Goal: Task Accomplishment & Management: Manage account settings

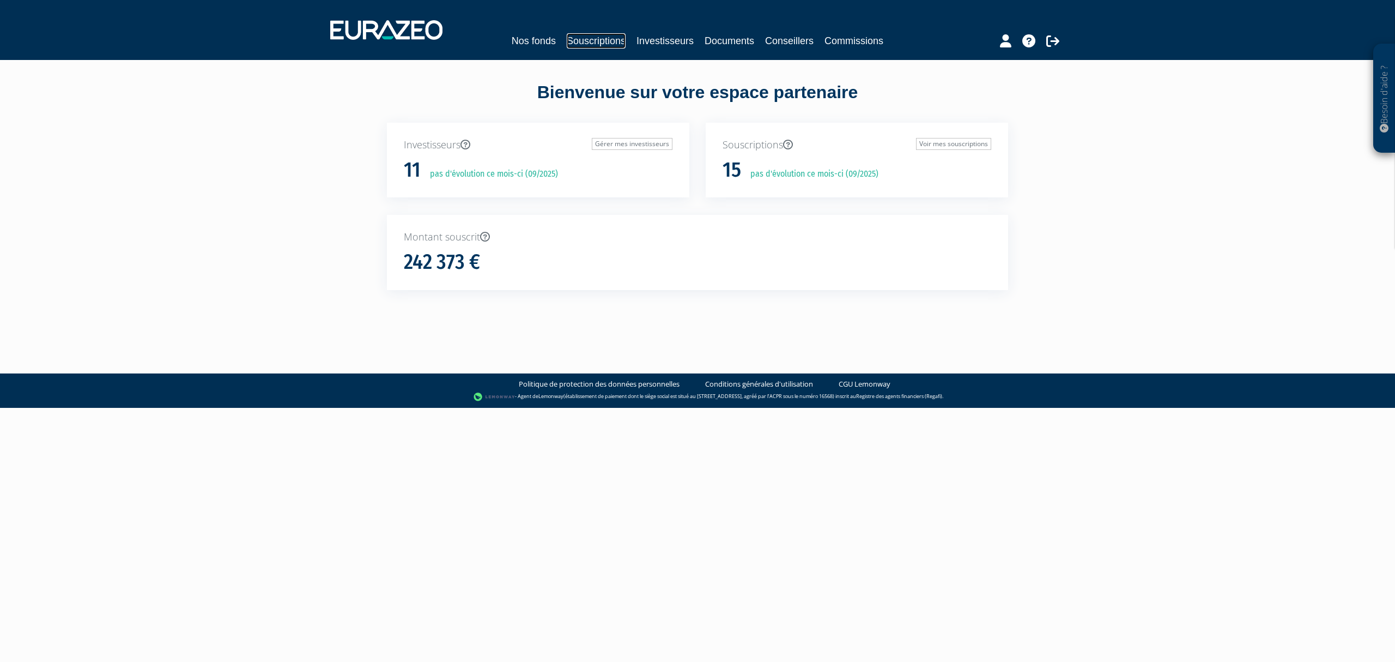
click at [596, 40] on link "Souscriptions" at bounding box center [596, 40] width 59 height 15
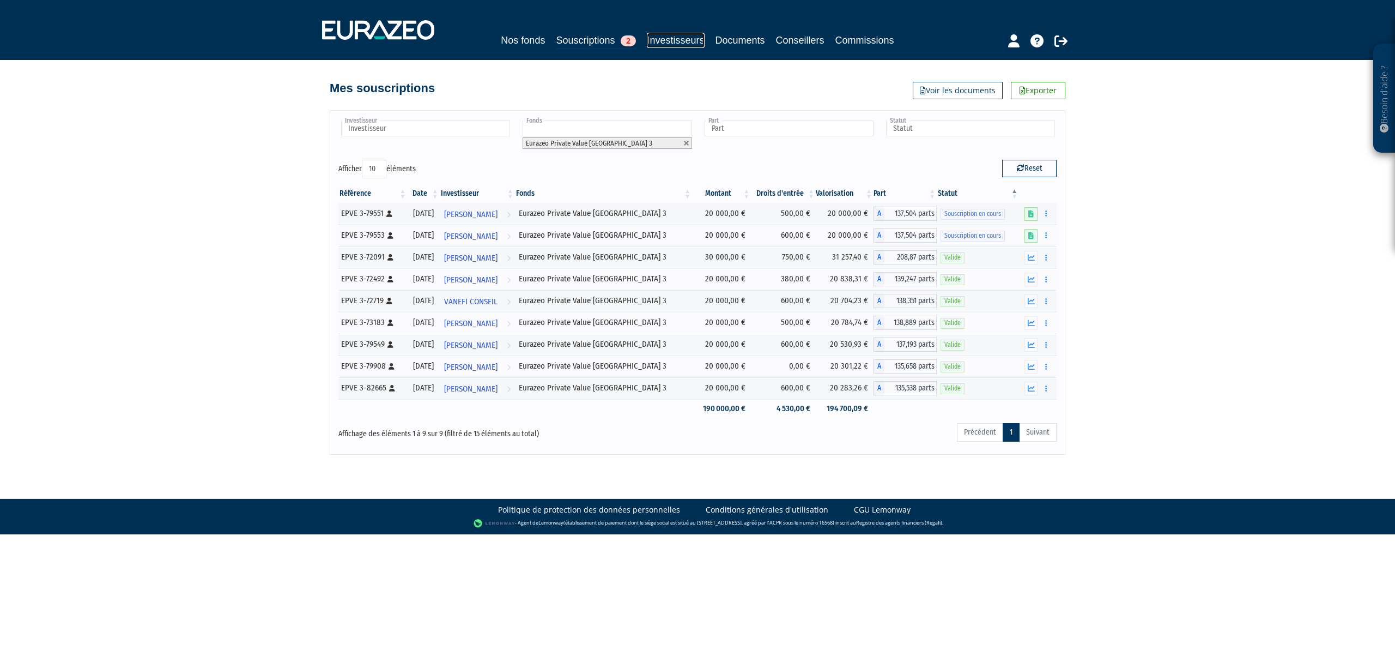
click at [681, 40] on link "Investisseurs" at bounding box center [675, 40] width 57 height 15
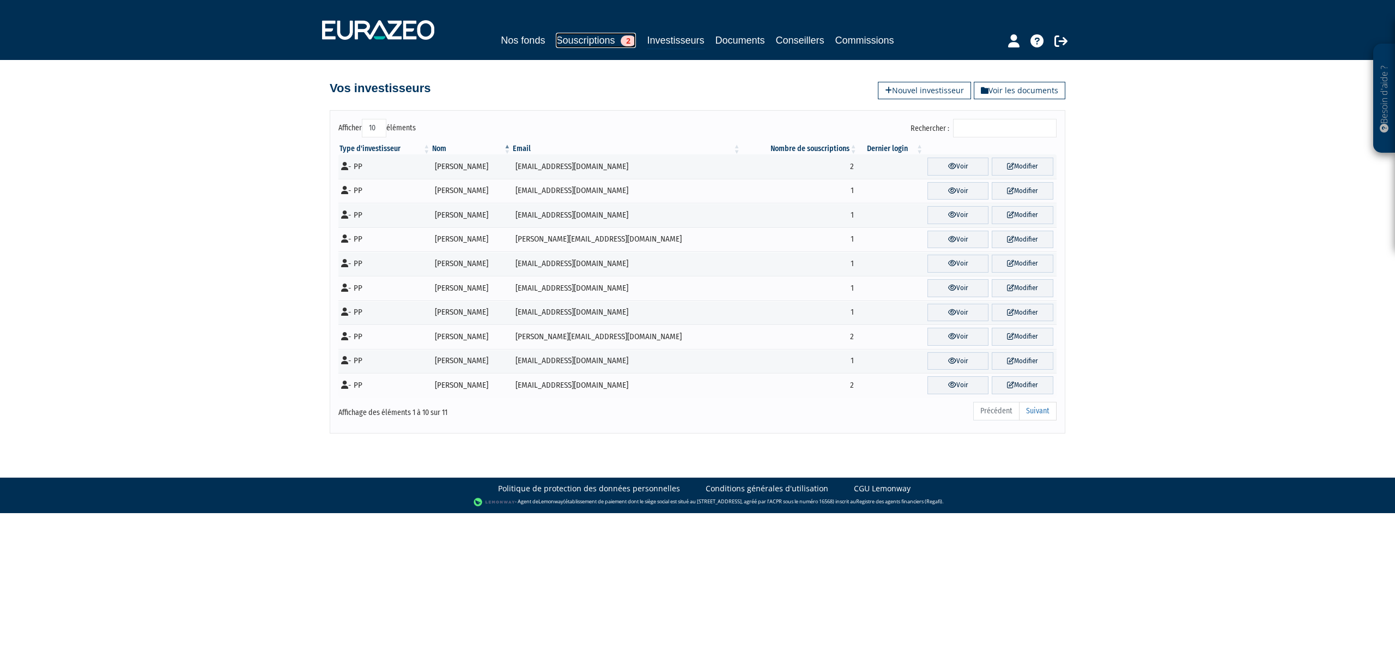
click at [594, 39] on link "Souscriptions 2" at bounding box center [596, 40] width 80 height 15
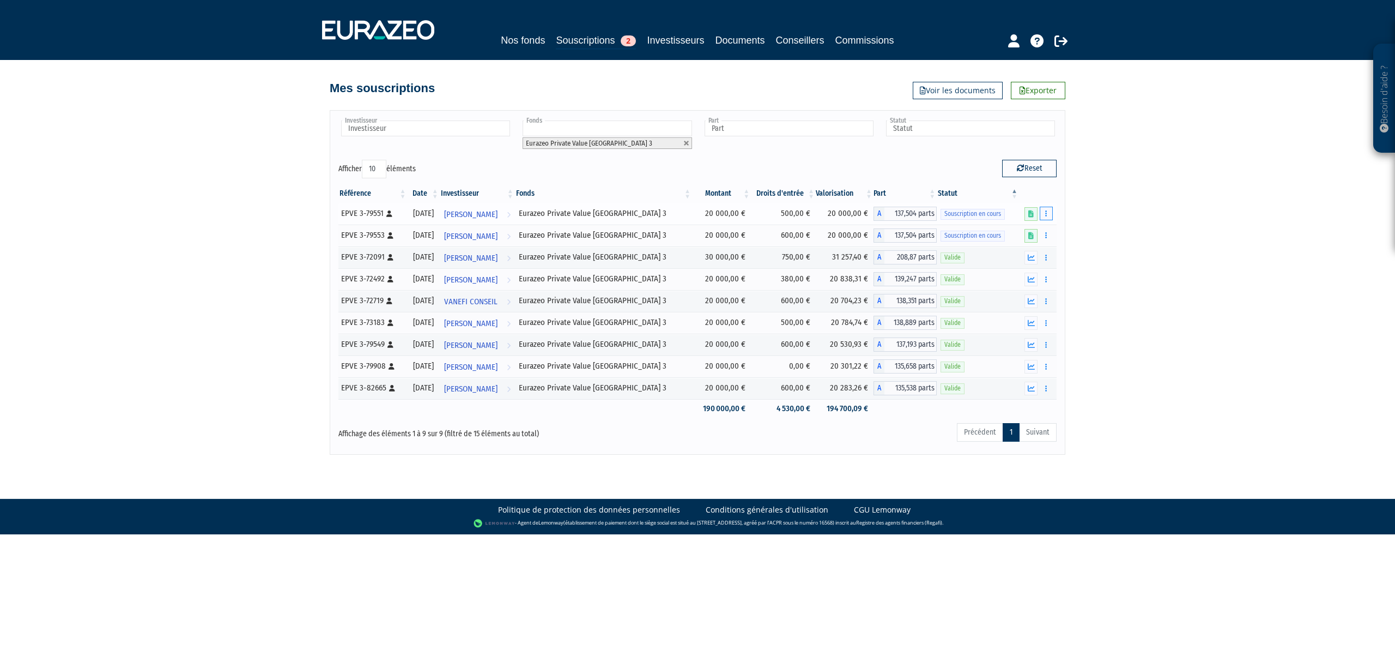
click at [1045, 216] on icon "button" at bounding box center [1046, 213] width 2 height 7
click at [1045, 217] on icon "button" at bounding box center [1046, 213] width 2 height 7
click at [680, 33] on link "Investisseurs" at bounding box center [675, 40] width 57 height 15
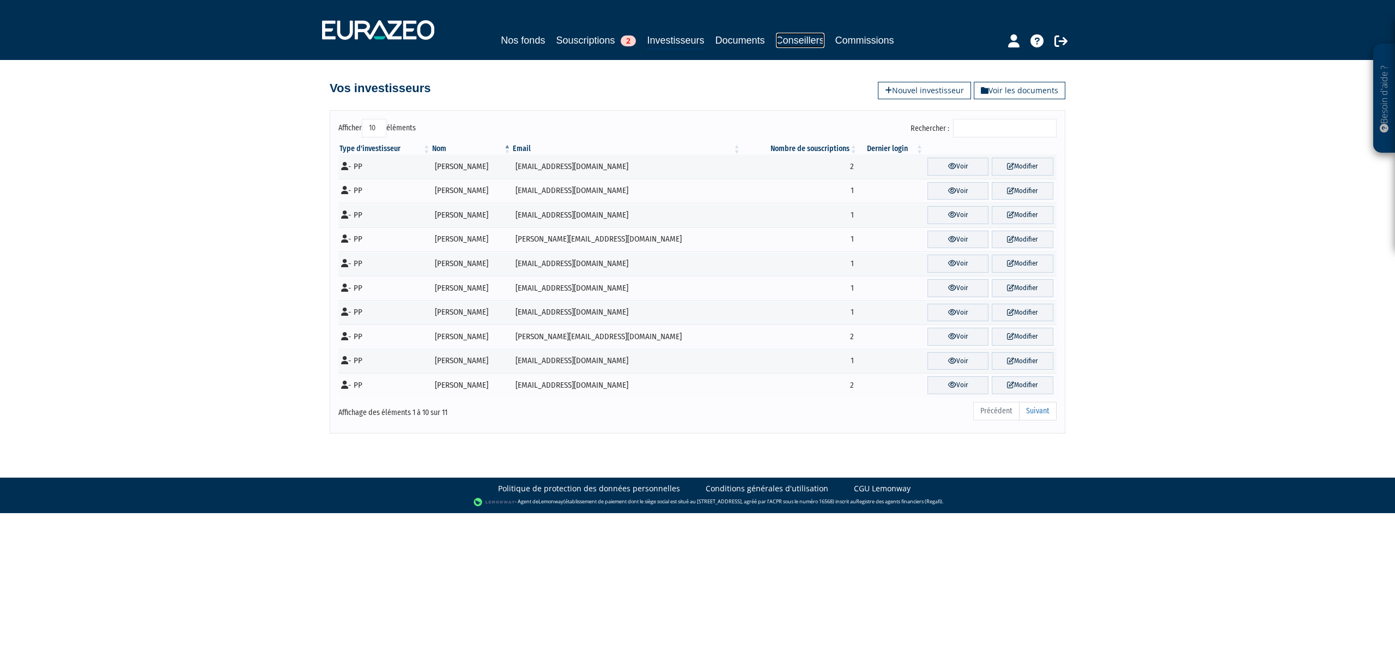
click at [800, 40] on link "Conseillers" at bounding box center [800, 40] width 48 height 15
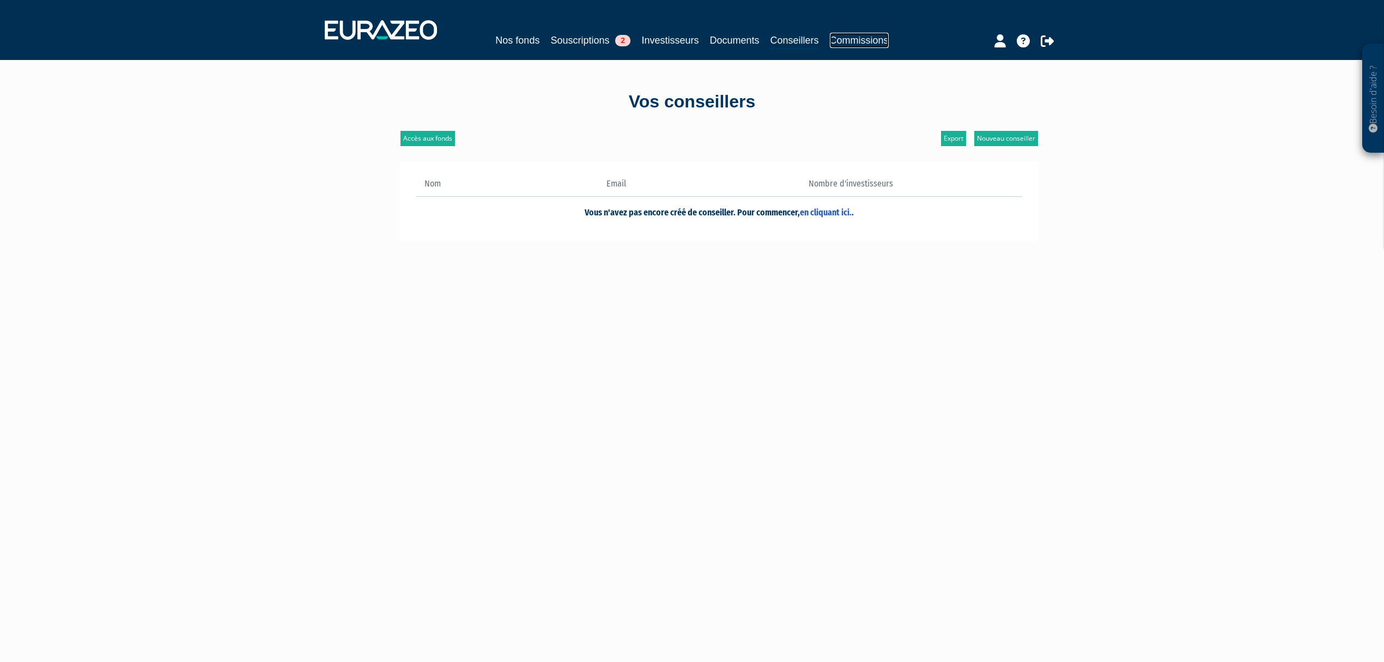
click at [861, 38] on link "Commissions" at bounding box center [859, 40] width 59 height 15
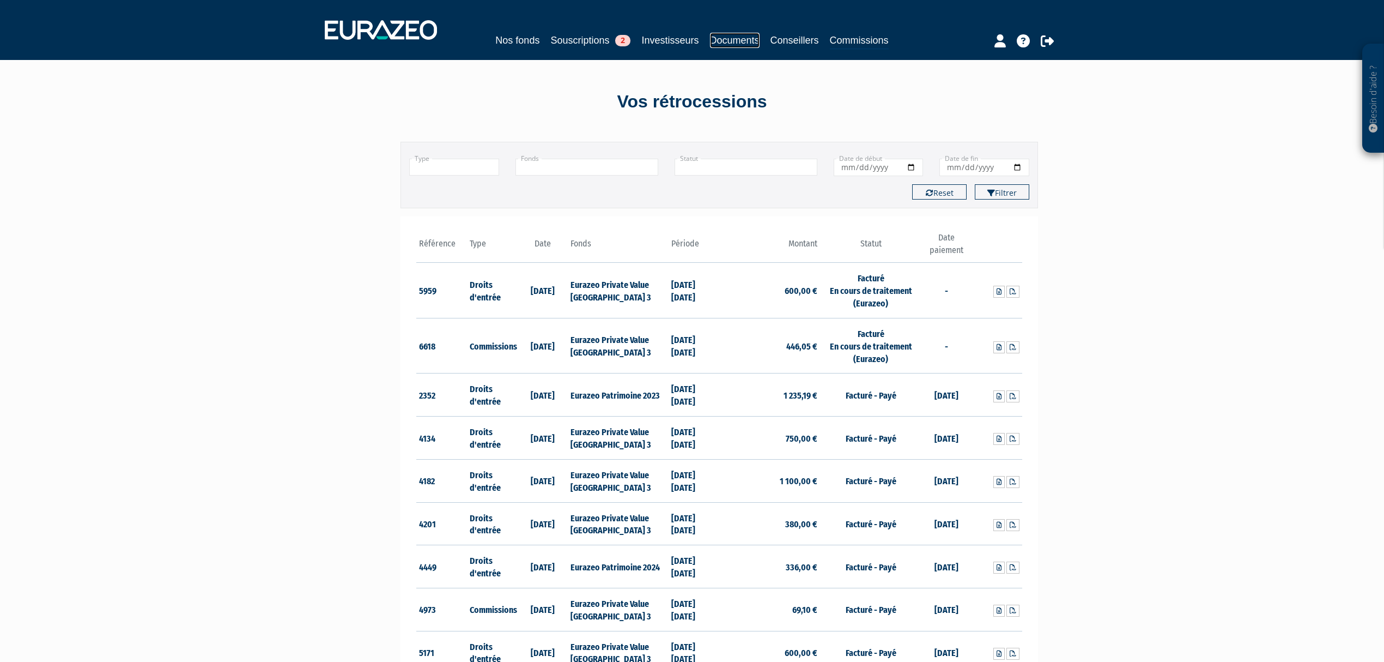
click at [740, 40] on link "Documents" at bounding box center [735, 40] width 50 height 15
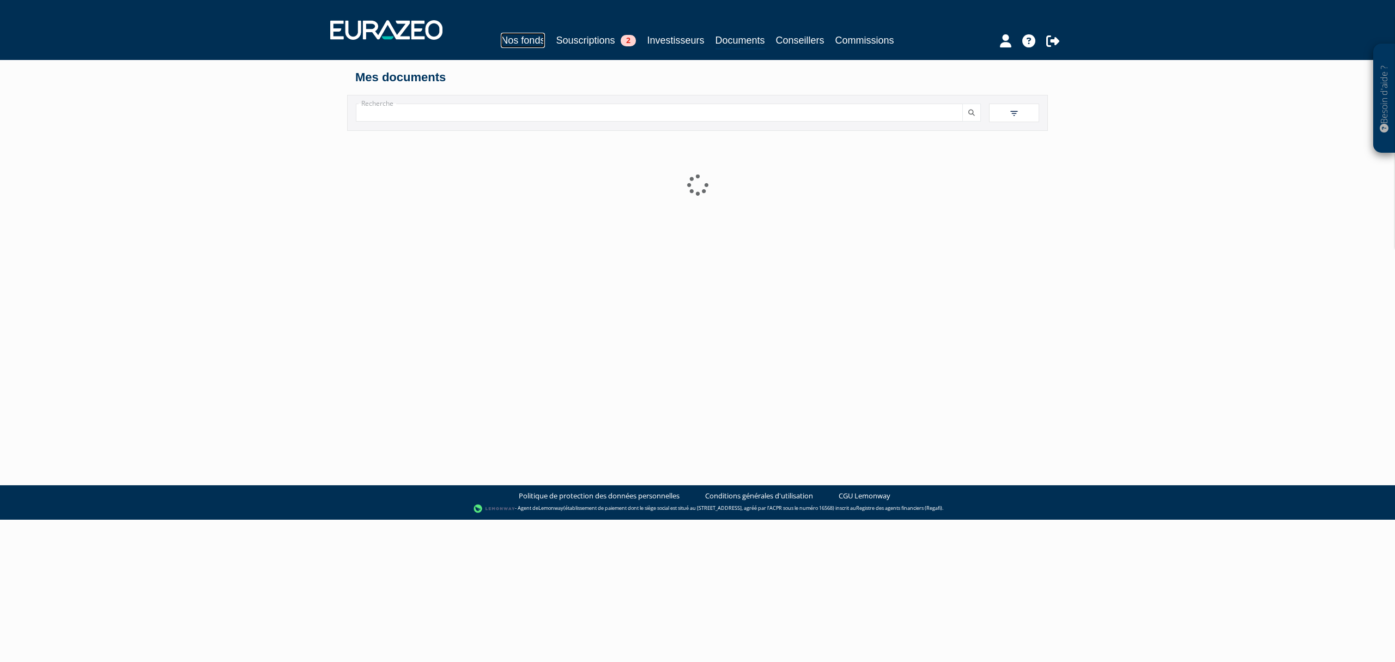
click at [506, 38] on link "Nos fonds" at bounding box center [523, 40] width 44 height 15
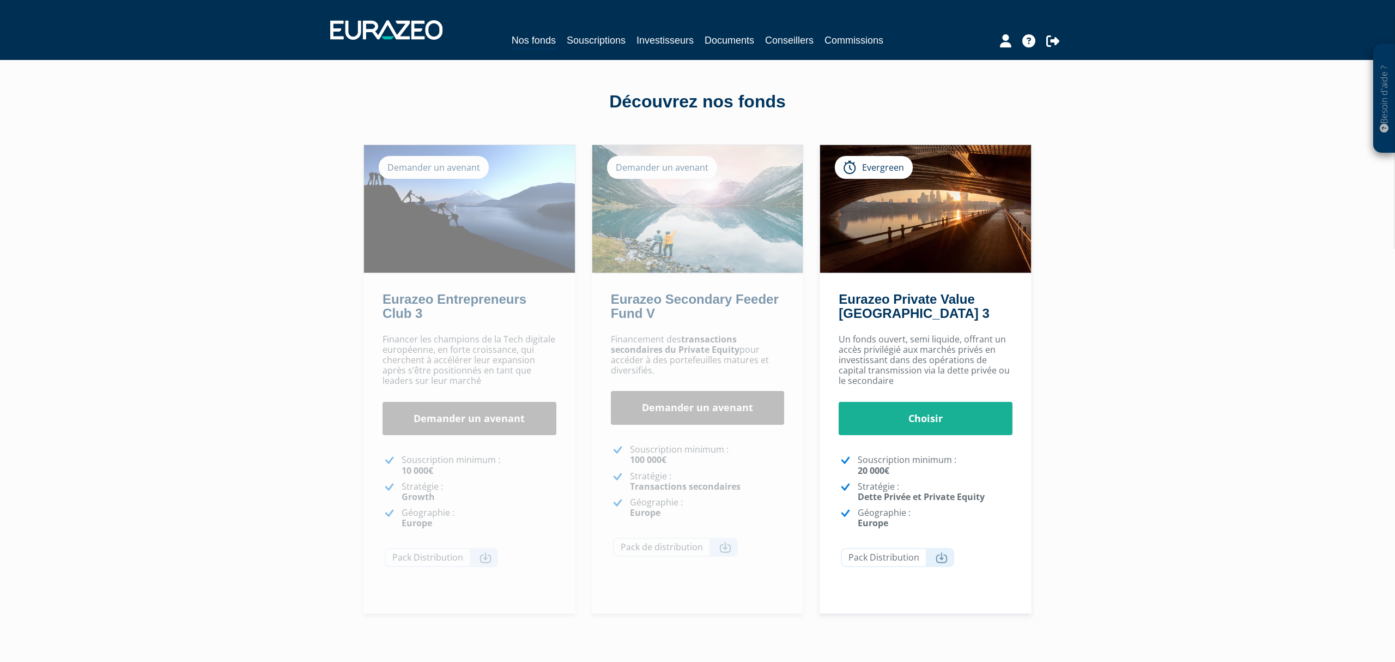
click at [567, 39] on link "Souscriptions" at bounding box center [596, 40] width 59 height 15
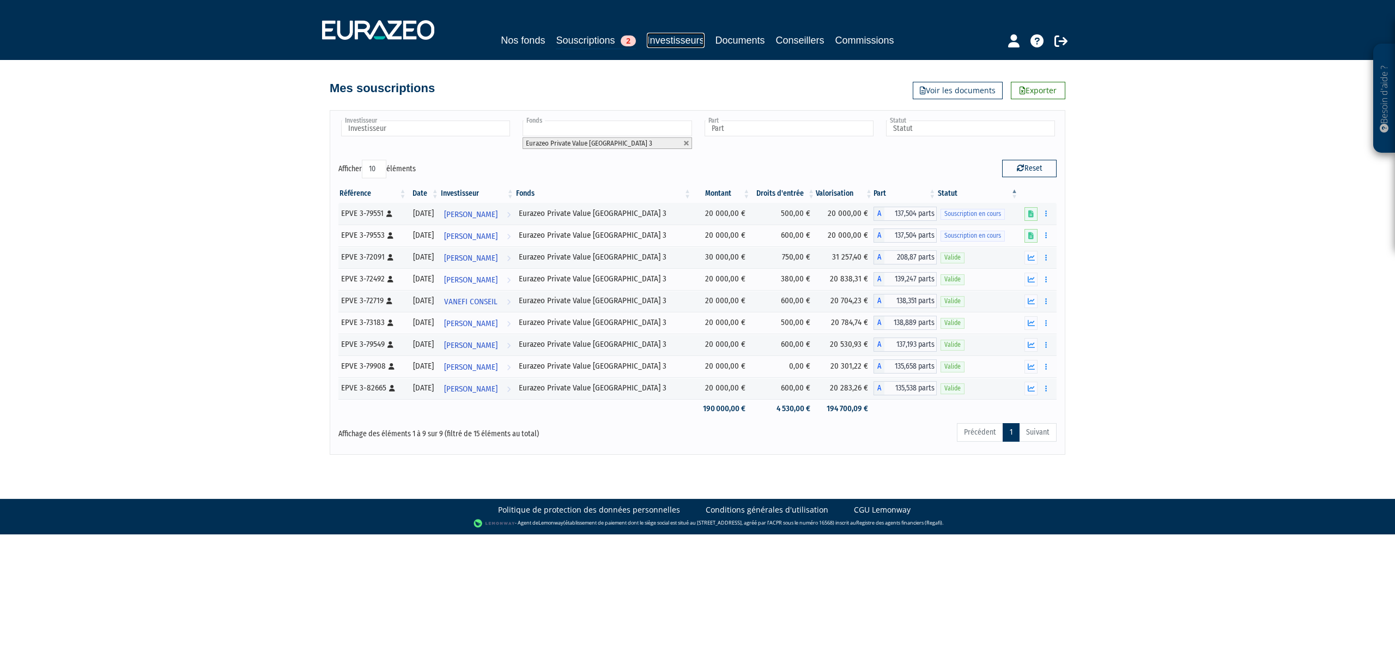
click at [656, 35] on link "Investisseurs" at bounding box center [675, 40] width 57 height 15
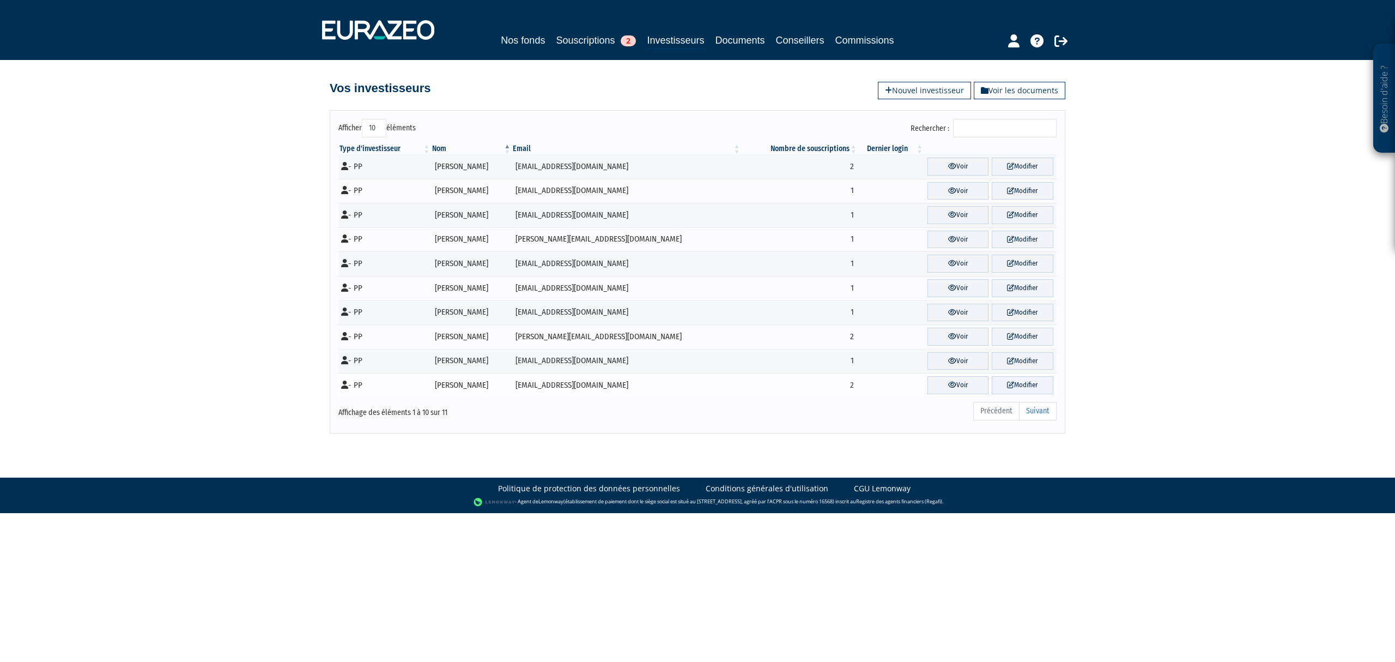
click at [1030, 393] on link "Modifier" at bounding box center [1023, 385] width 62 height 18
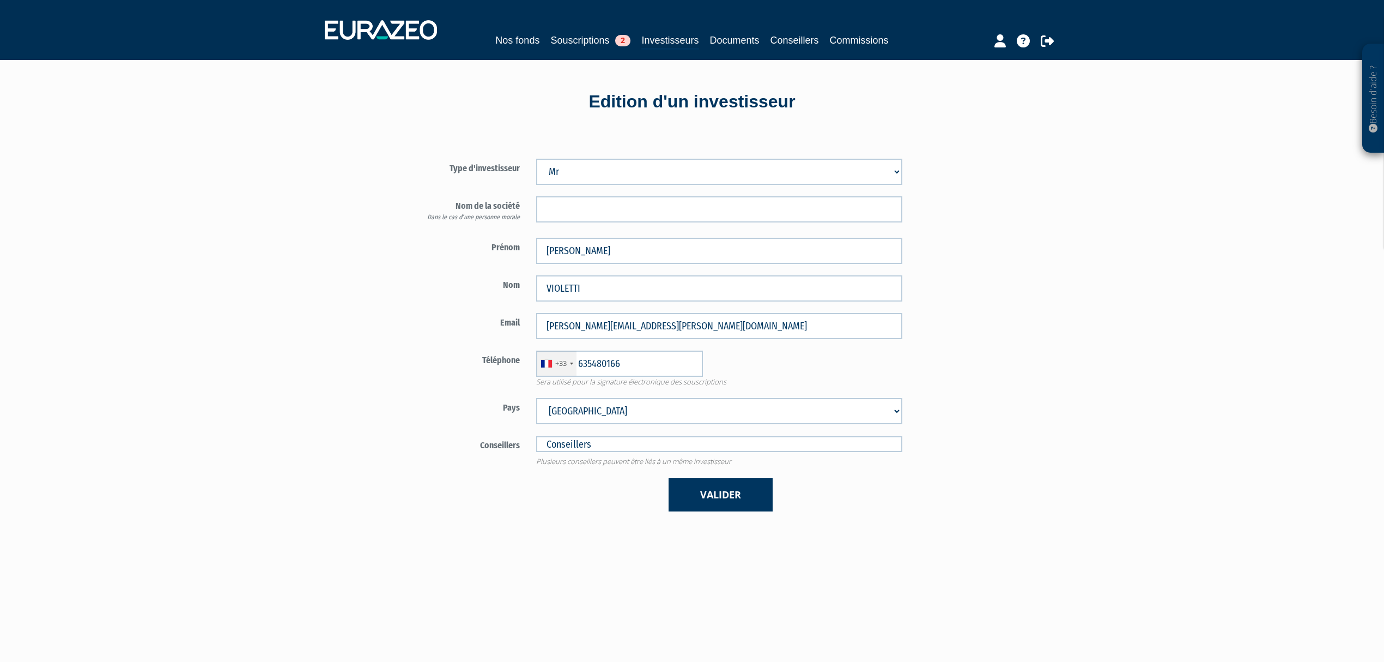
type input "6 35 48 01 66"
click at [731, 488] on button "Valider" at bounding box center [721, 494] width 104 height 33
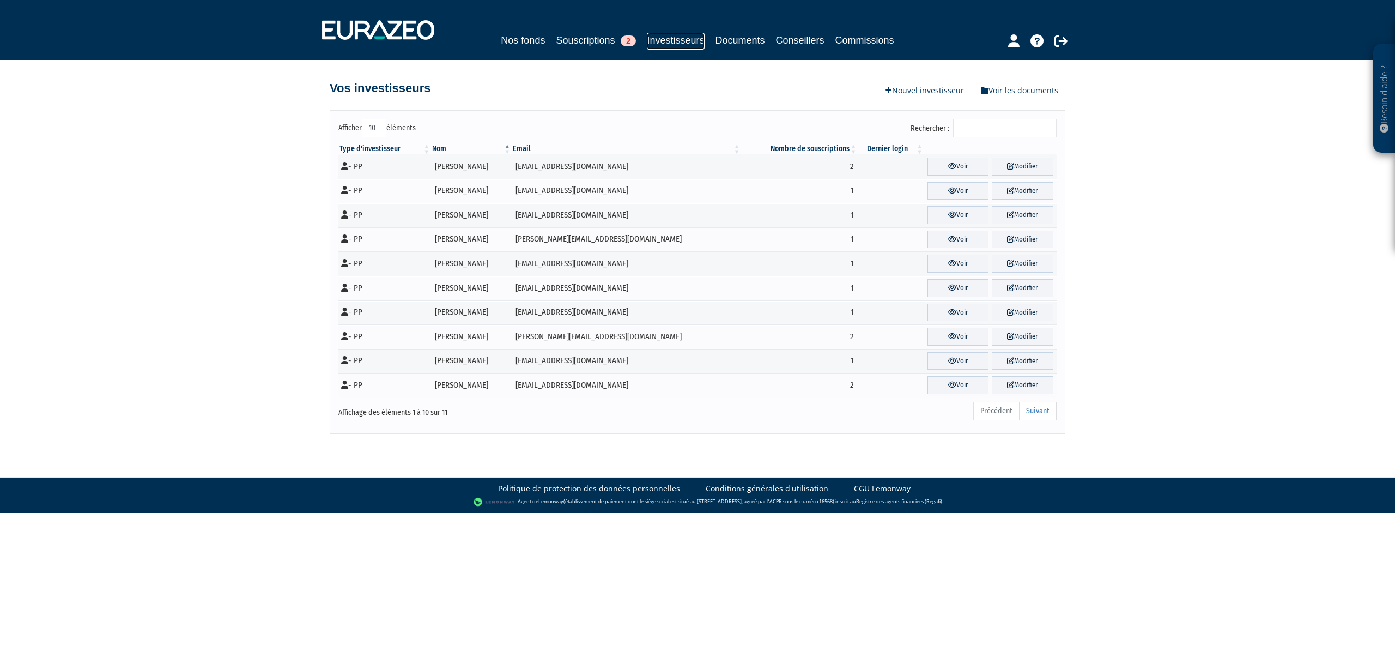
click at [674, 40] on link "Investisseurs" at bounding box center [675, 41] width 57 height 17
drag, startPoint x: 559, startPoint y: 168, endPoint x: 1031, endPoint y: 384, distance: 519.6
click at [1031, 384] on tbody "- PP Alain BOURGUIGNON alaibour57@gmail.com 2 Voir" at bounding box center [697, 275] width 718 height 243
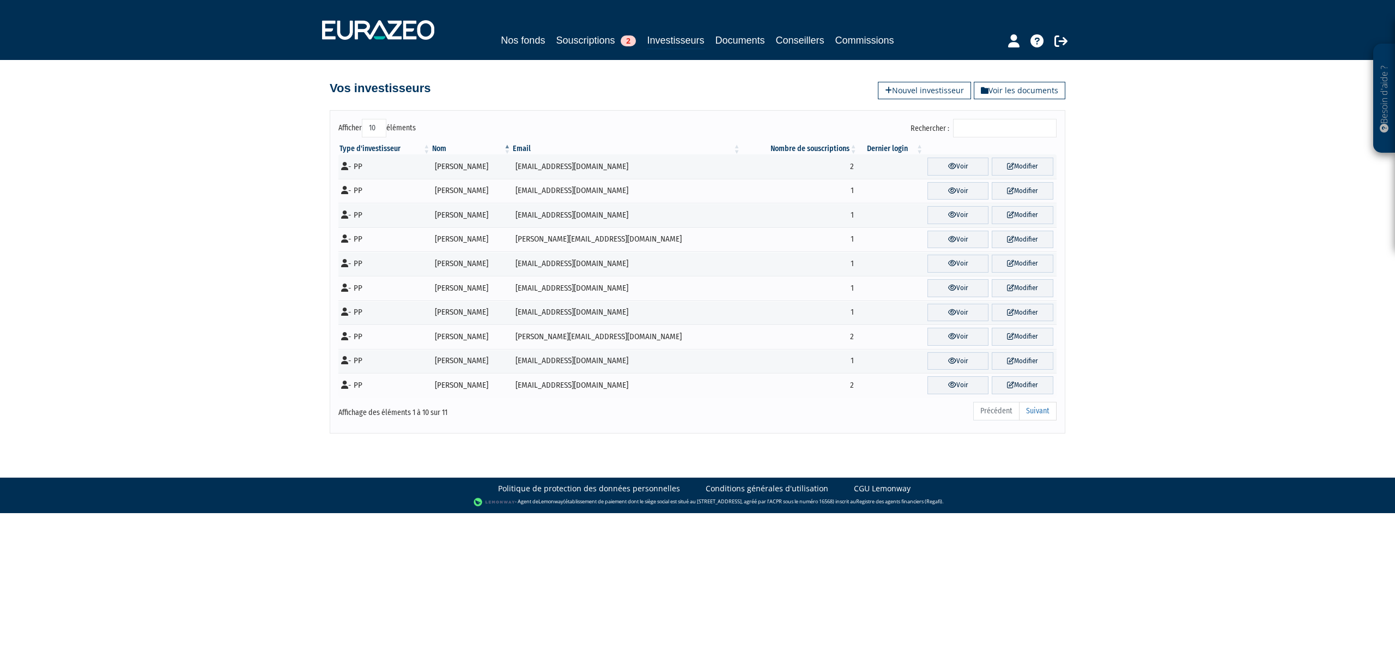
click at [1179, 371] on div "Besoin d'aide ? × J'ai besoin d'aide Si vous avez une question à propos du fonc…" at bounding box center [697, 216] width 1395 height 433
click at [932, 337] on link "Voir" at bounding box center [958, 336] width 62 height 18
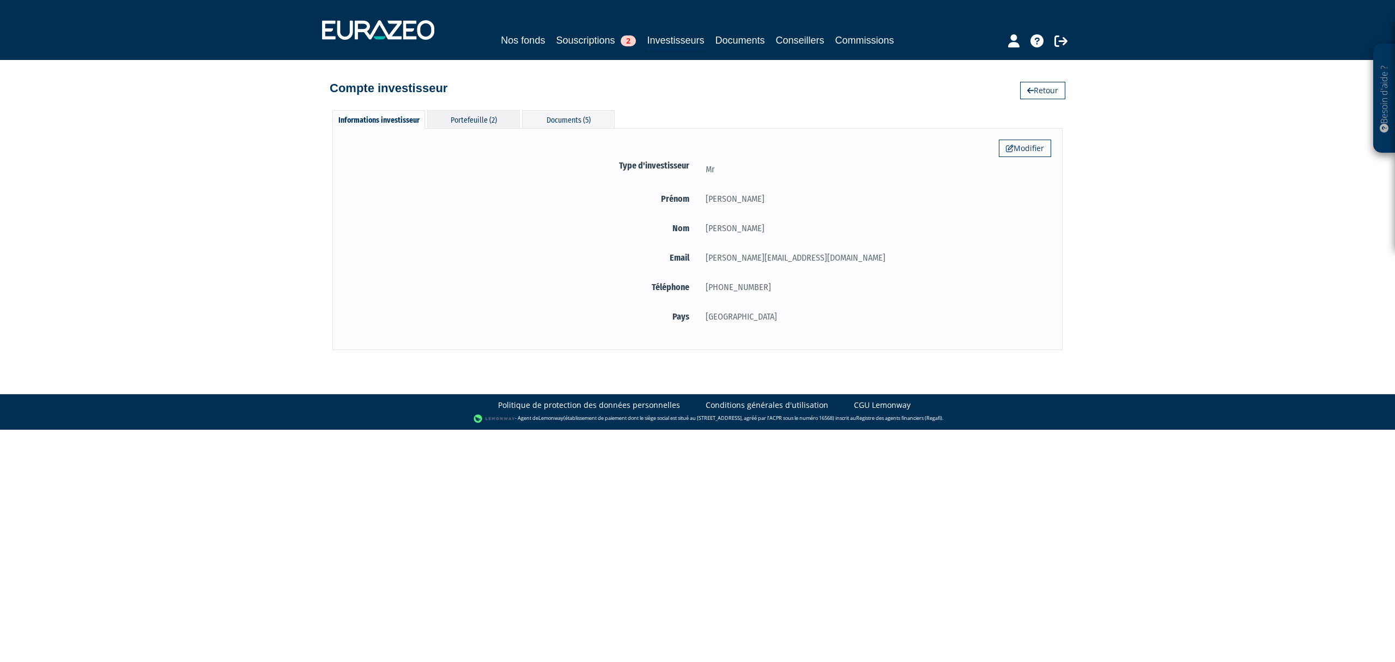
click at [486, 123] on div "Portefeuille (2)" at bounding box center [473, 119] width 93 height 18
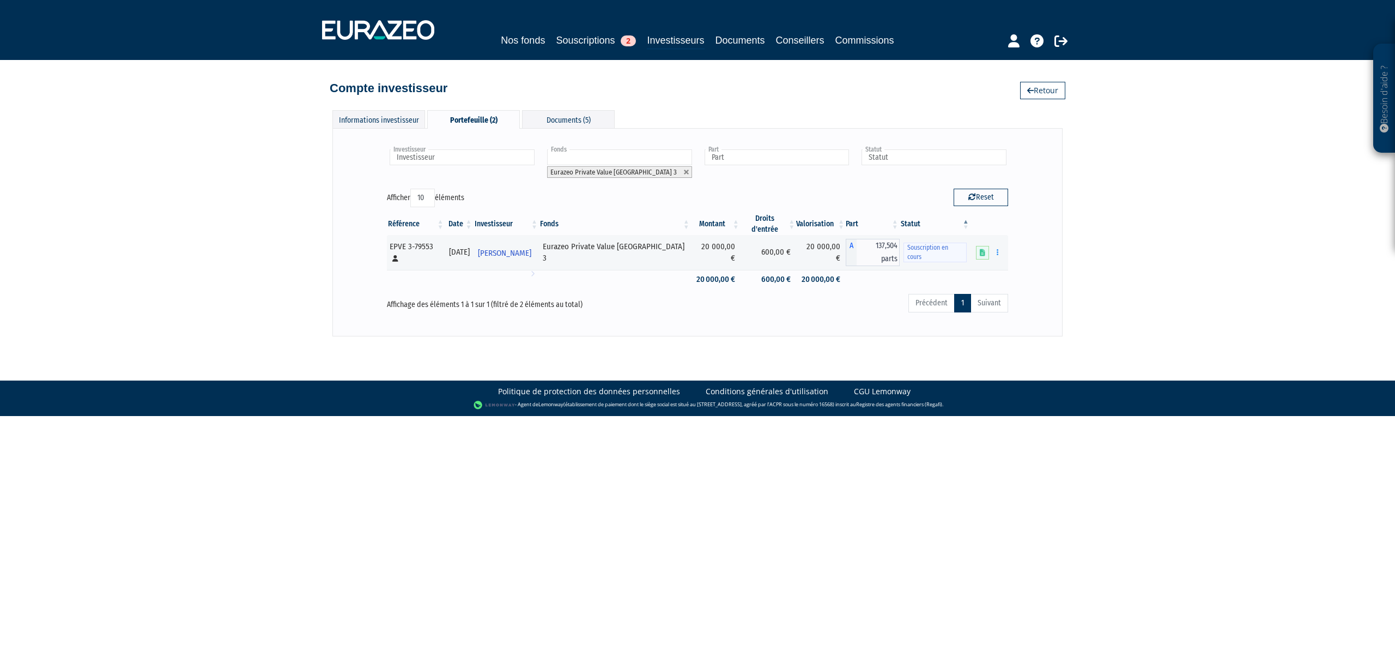
click at [571, 104] on div "Informations investisseur Portefeuille (2) Documents (5) Modifier Type d'invest…" at bounding box center [697, 217] width 621 height 236
click at [570, 112] on div "Documents (5)" at bounding box center [568, 119] width 93 height 18
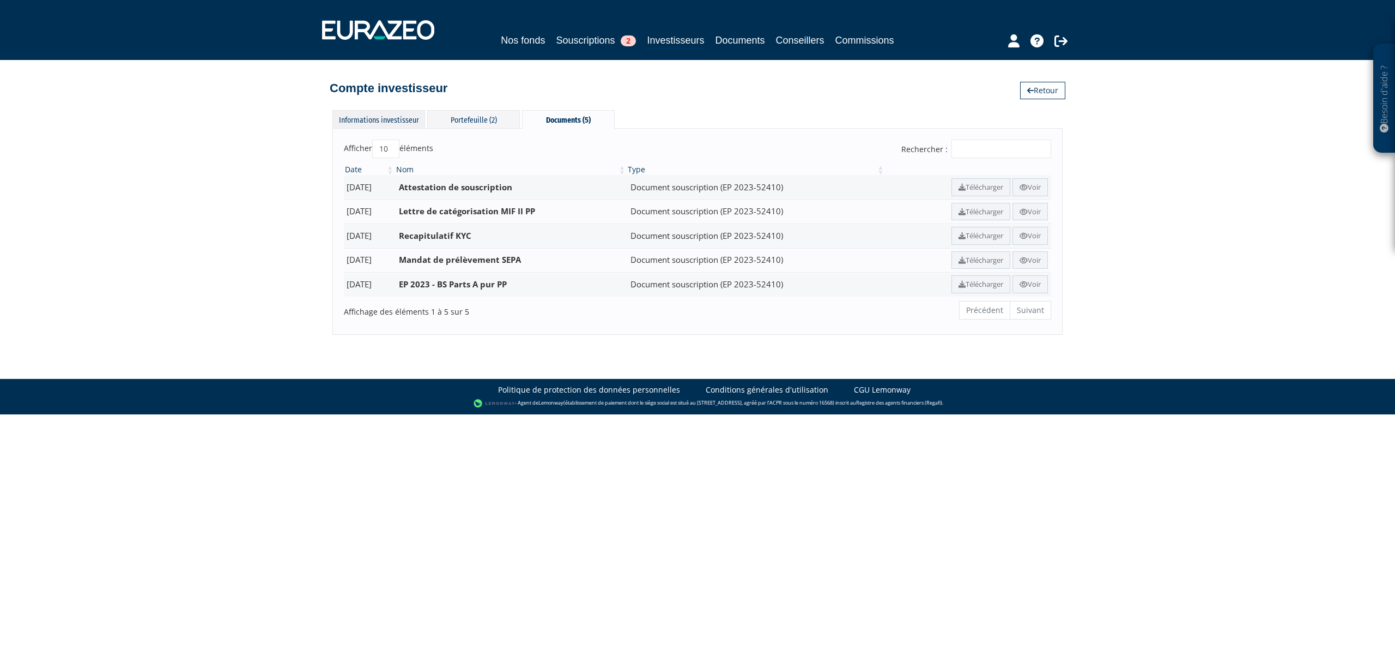
click at [402, 123] on div "Informations investisseur" at bounding box center [378, 119] width 93 height 18
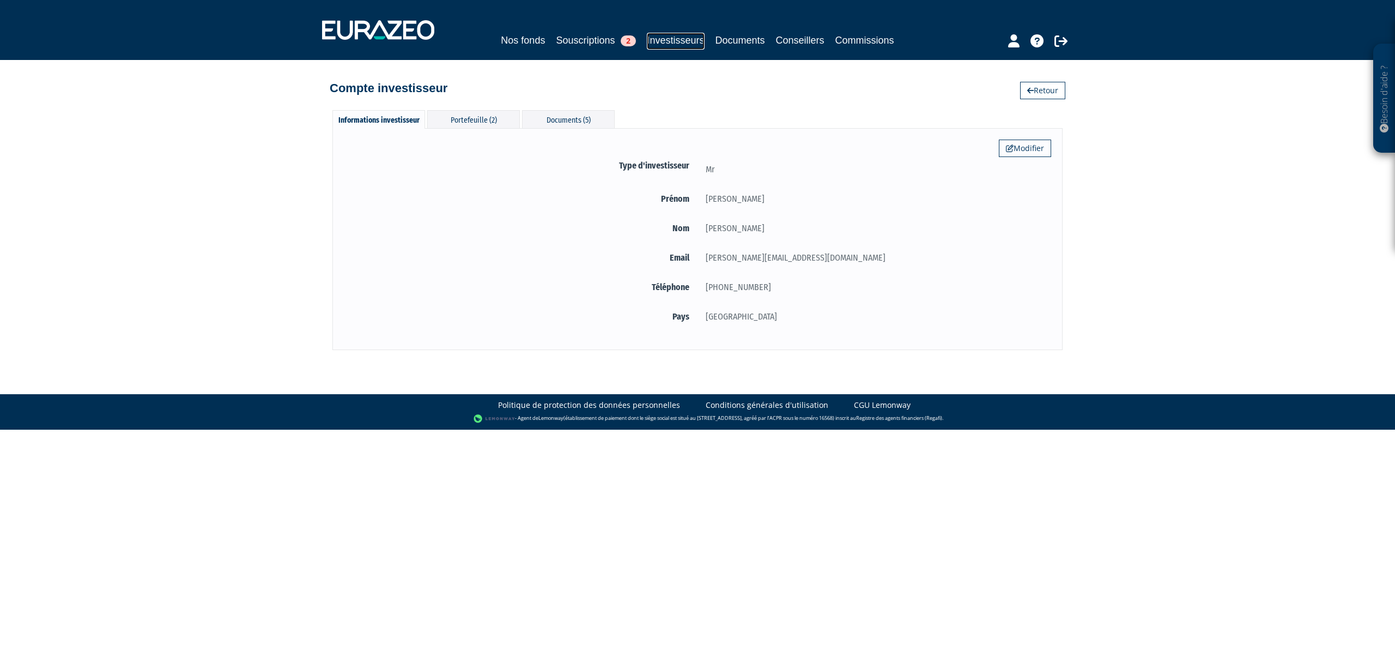
click at [678, 40] on link "Investisseurs" at bounding box center [675, 41] width 57 height 17
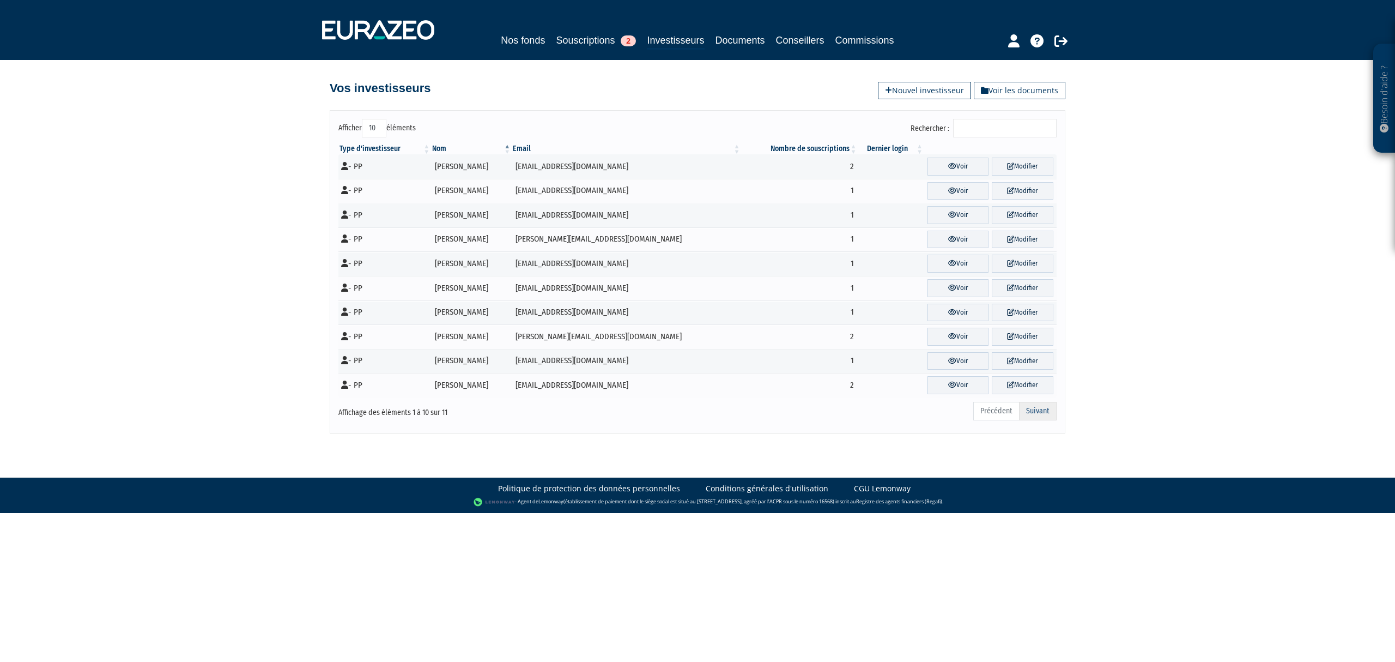
click at [1048, 412] on link "Suivant" at bounding box center [1038, 411] width 38 height 19
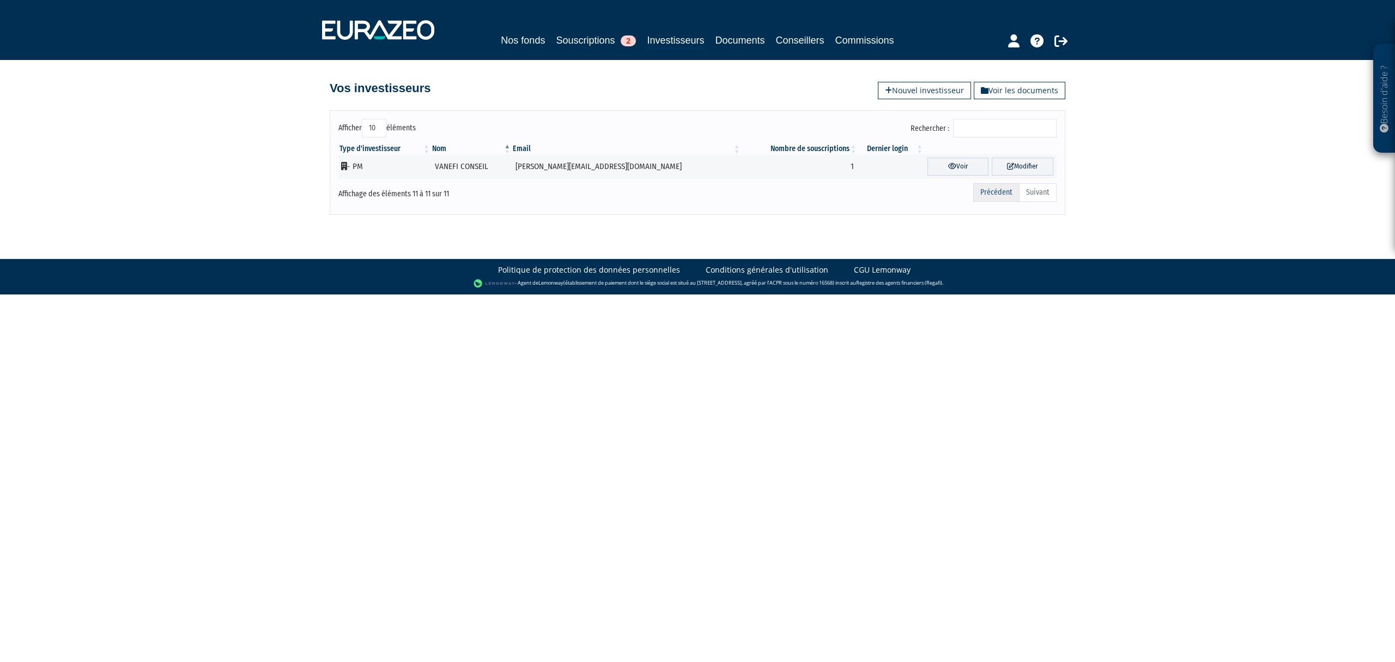
click at [990, 185] on link "Précédent" at bounding box center [996, 192] width 46 height 19
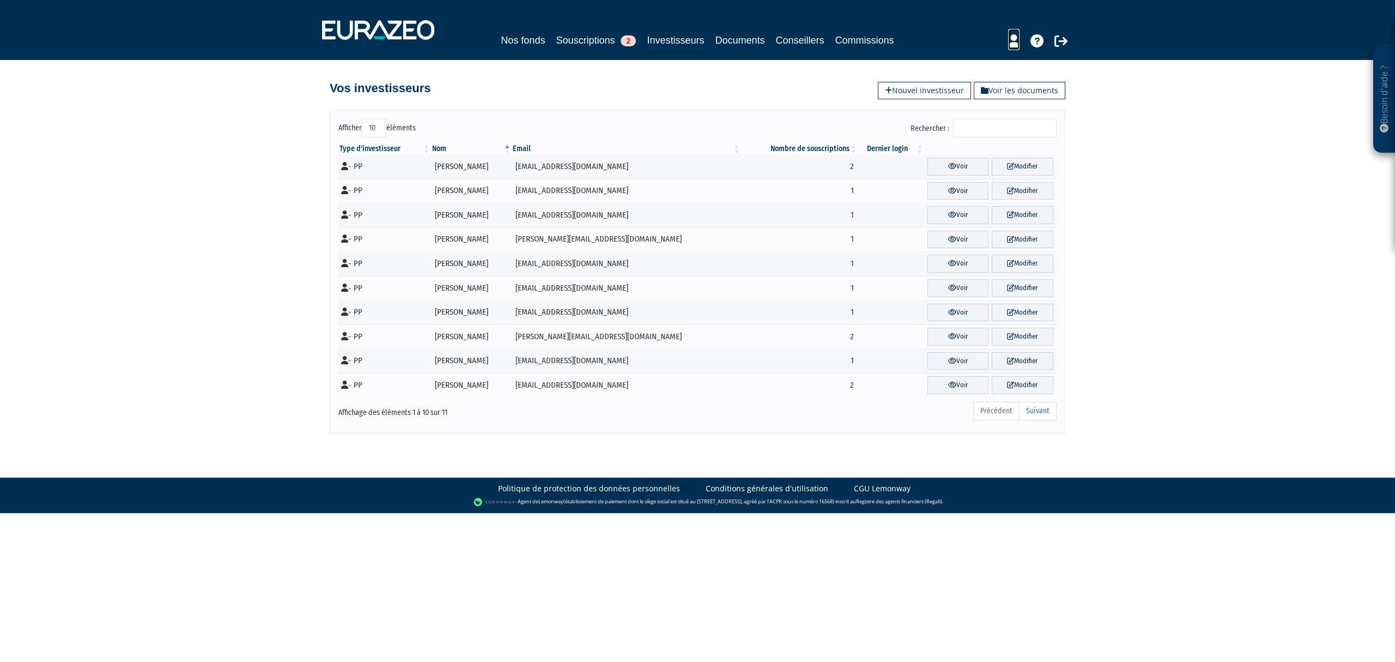
click at [1011, 41] on icon at bounding box center [1013, 40] width 11 height 13
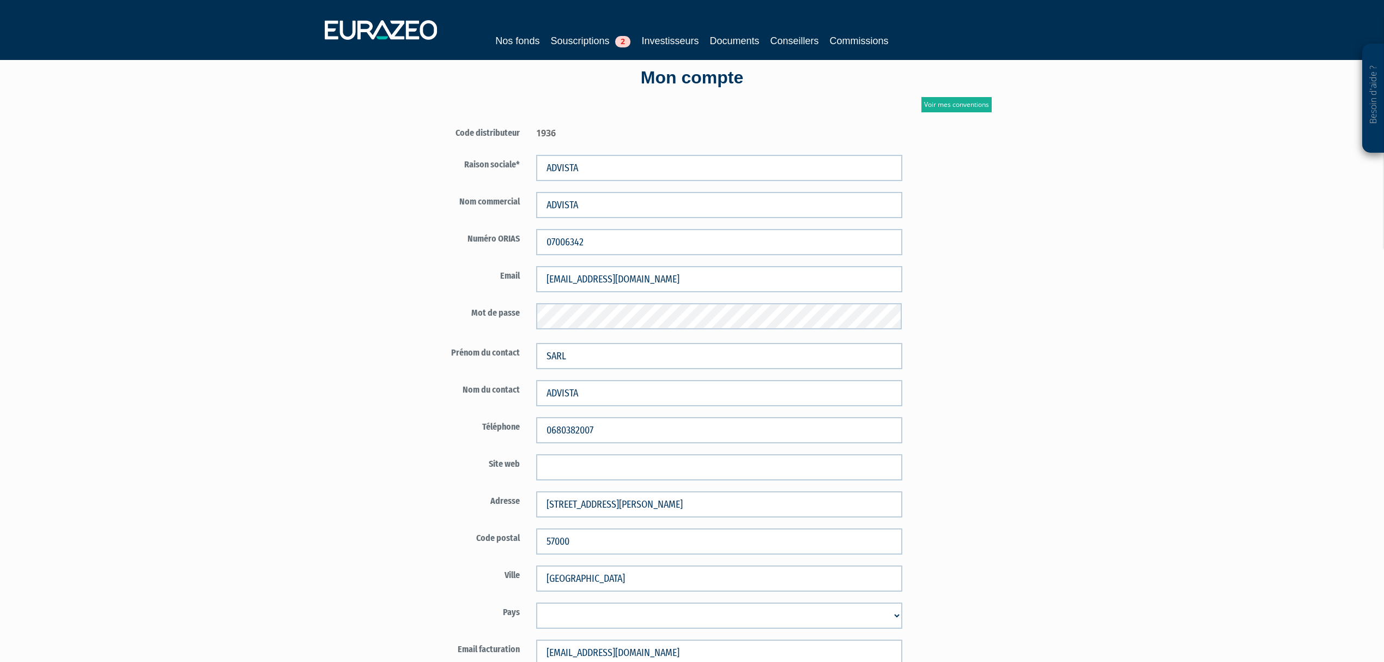
scroll to position [1, 0]
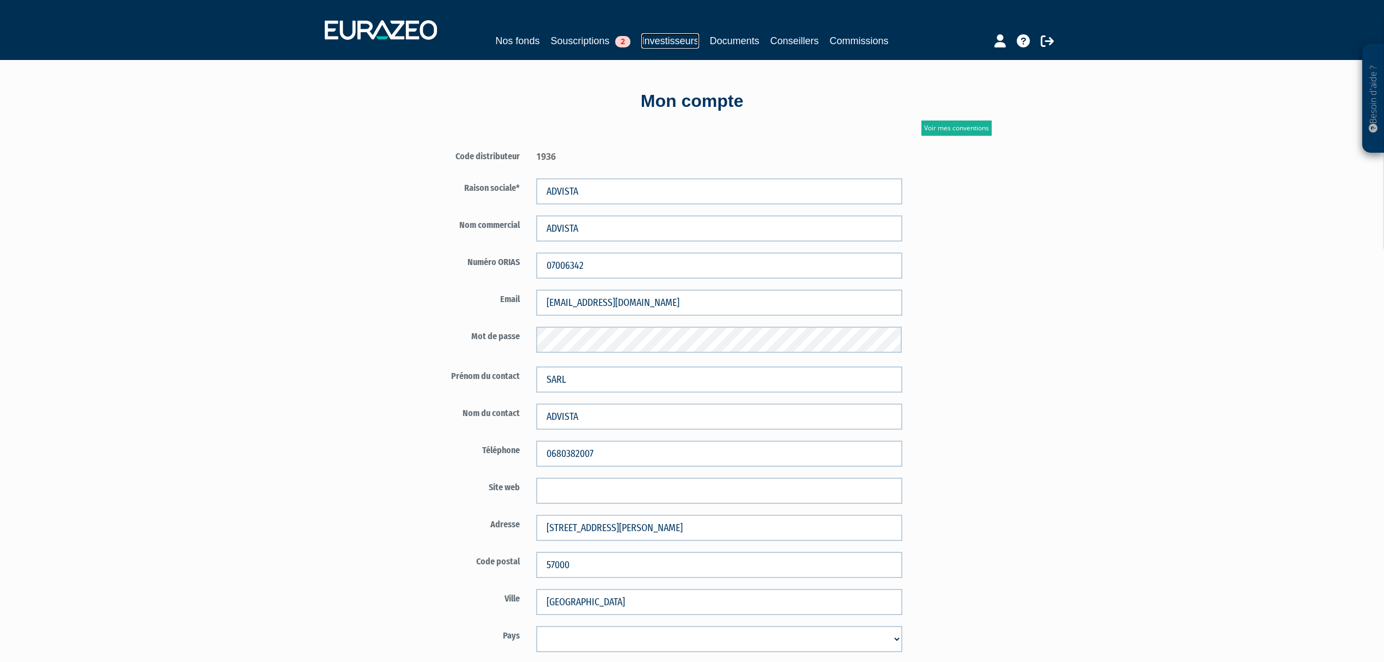
click at [666, 38] on link "Investisseurs" at bounding box center [669, 40] width 57 height 15
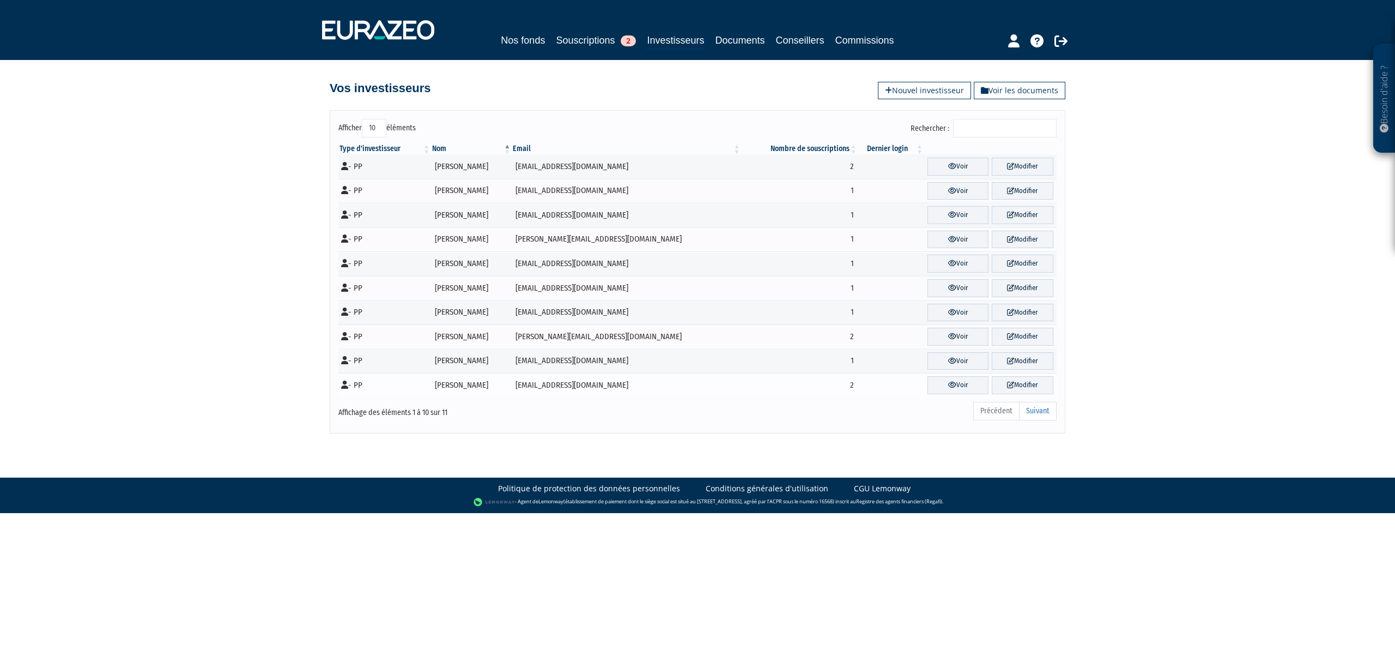
click at [347, 389] on icon at bounding box center [344, 384] width 7 height 8
click at [348, 389] on icon at bounding box center [344, 384] width 7 height 8
click at [808, 35] on link "Conseillers" at bounding box center [800, 40] width 48 height 15
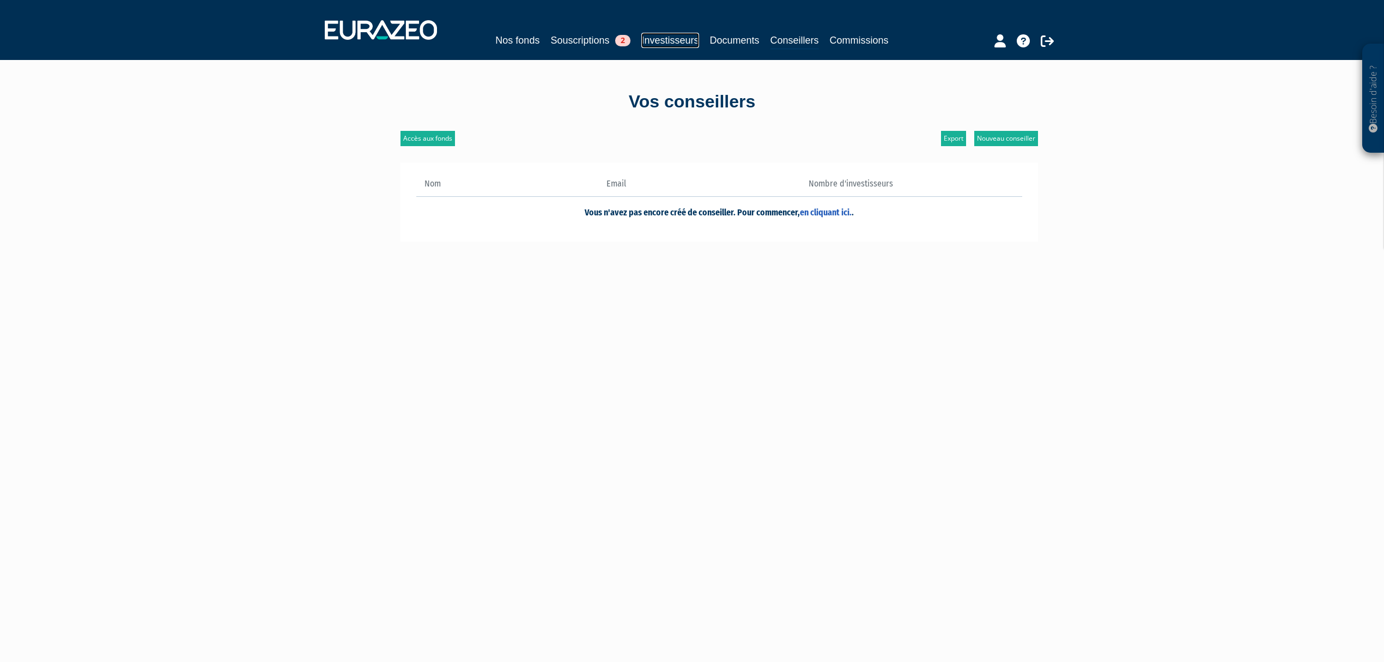
click at [641, 35] on link "Investisseurs" at bounding box center [669, 40] width 57 height 15
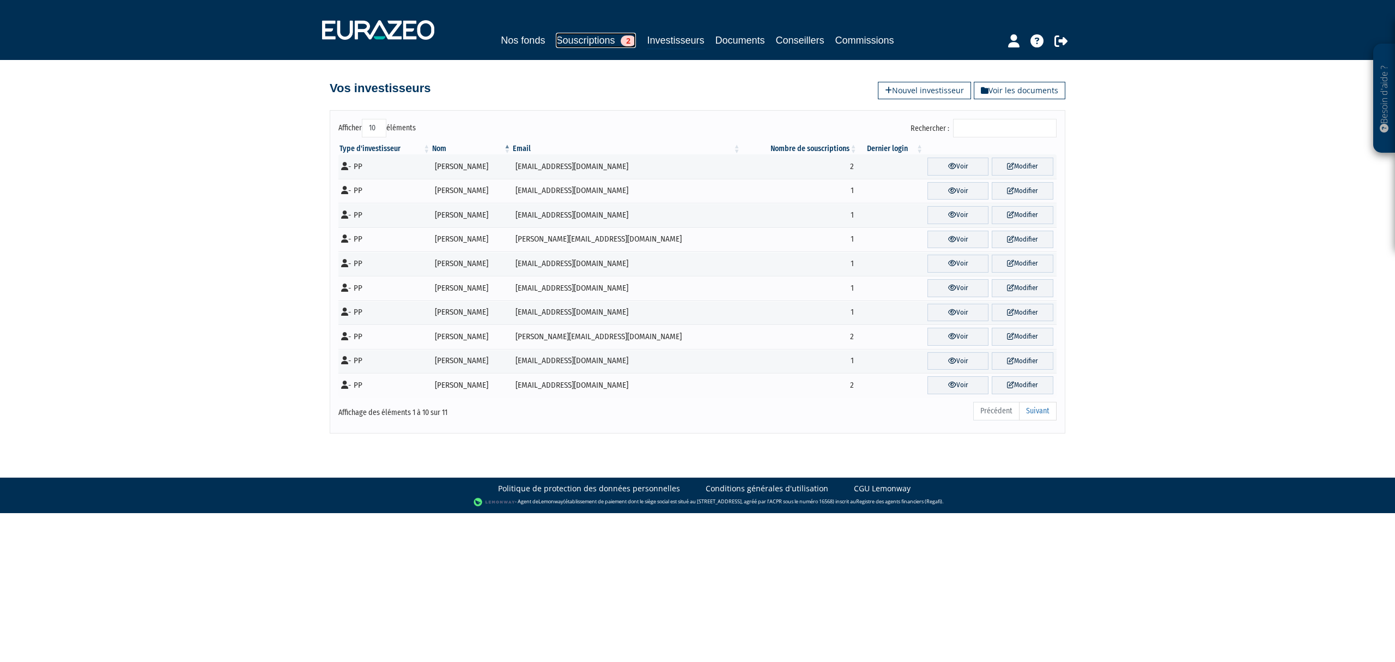
click at [597, 35] on link "Souscriptions 2" at bounding box center [596, 40] width 80 height 15
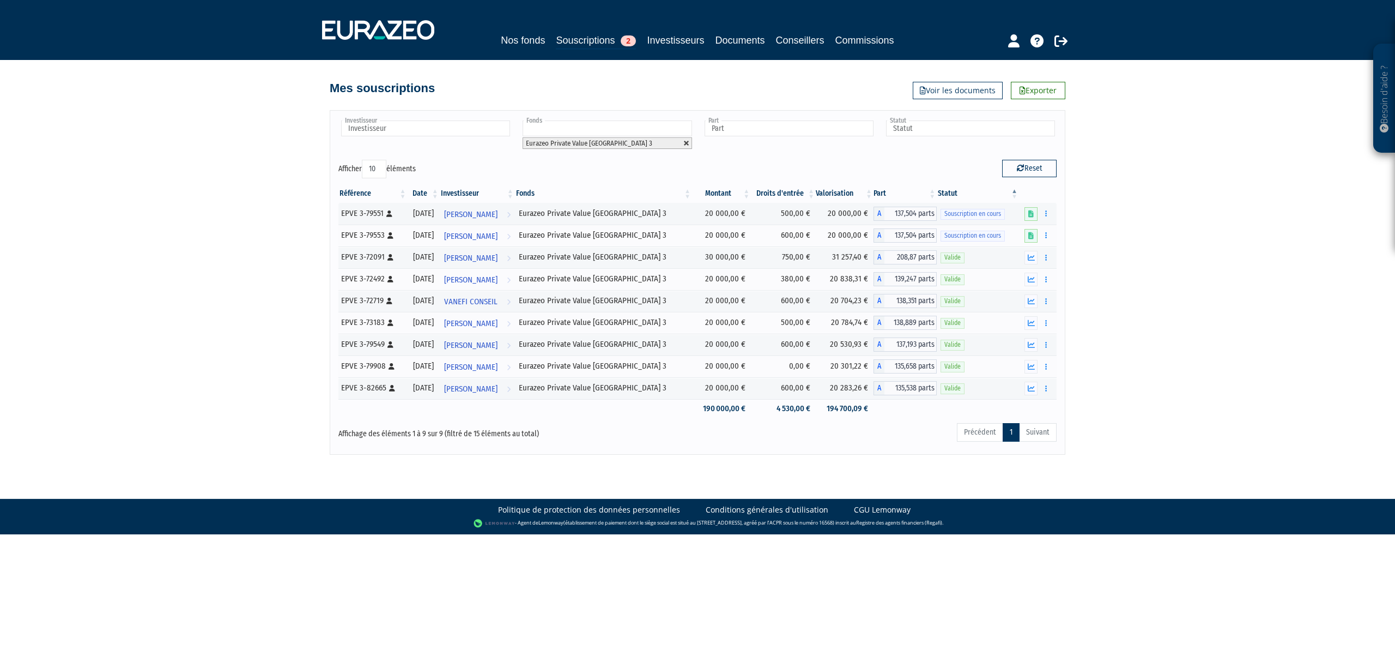
click at [685, 145] on link at bounding box center [686, 143] width 7 height 7
type input "Fonds"
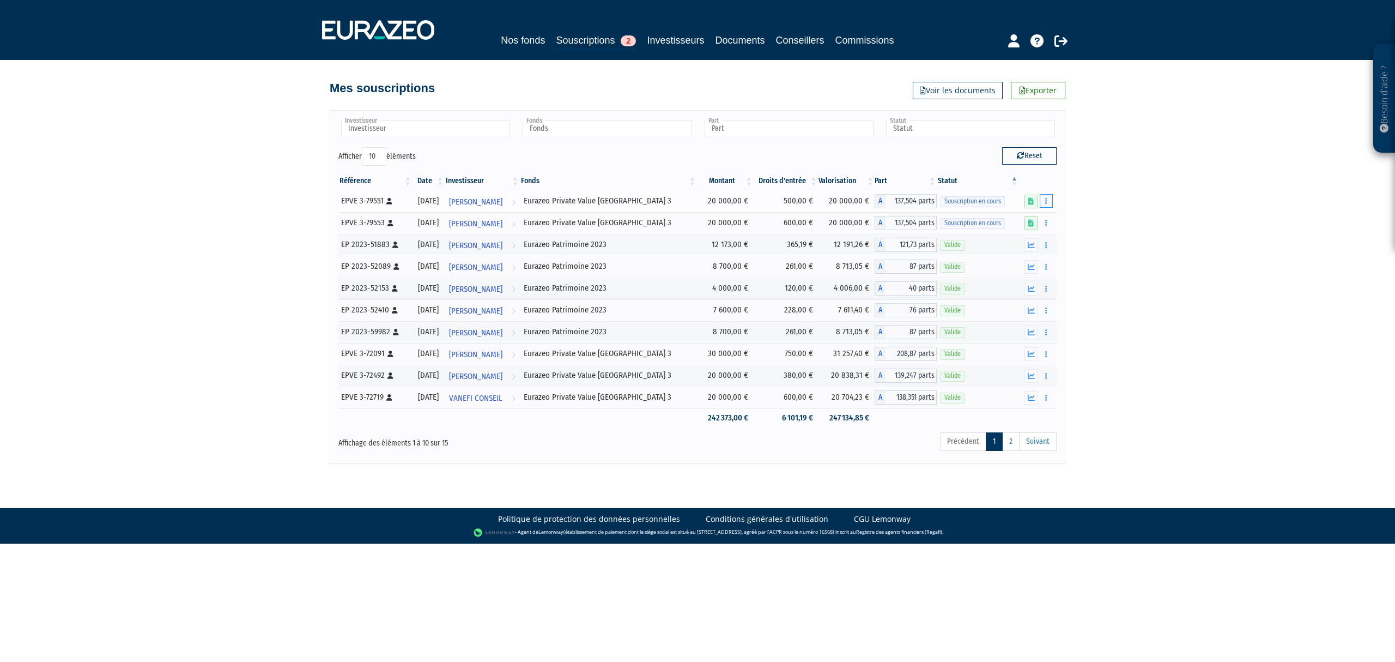
click at [1044, 201] on button "button" at bounding box center [1046, 201] width 13 height 14
click at [1043, 315] on button "button" at bounding box center [1046, 311] width 13 height 14
click at [1029, 313] on icon "button" at bounding box center [1031, 310] width 7 height 7
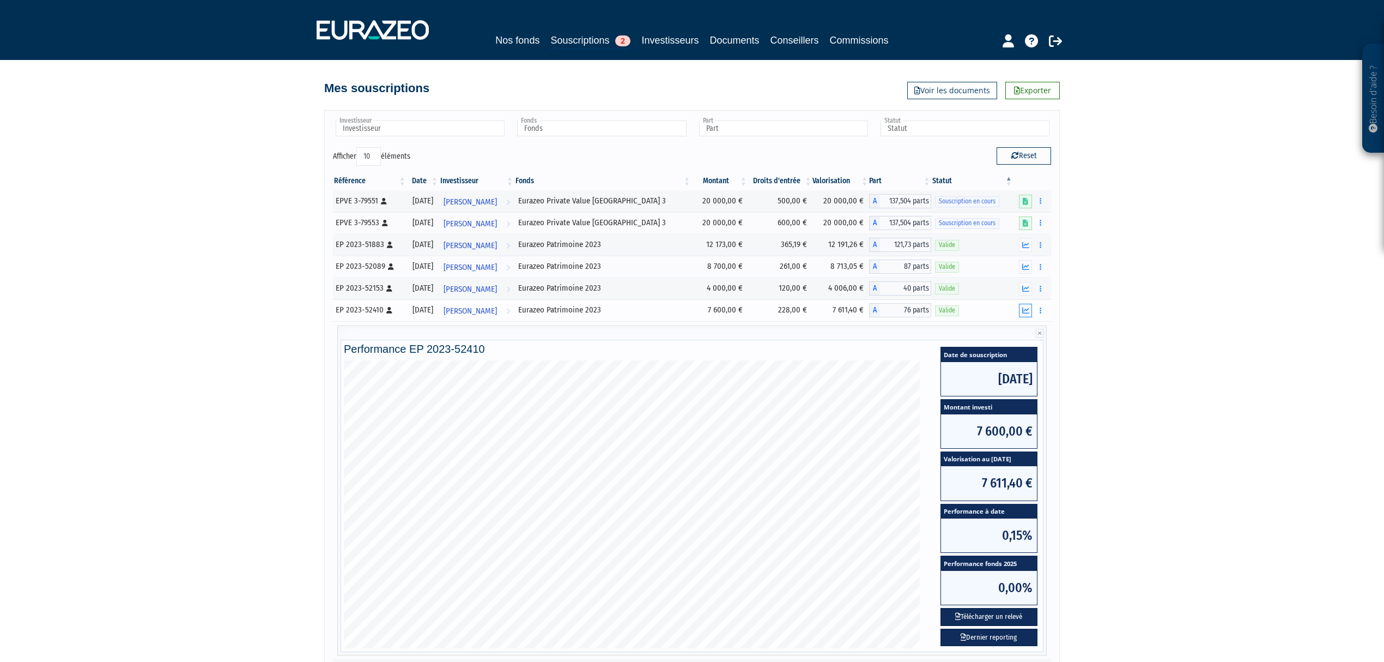
click at [1029, 313] on icon "button" at bounding box center [1025, 310] width 7 height 7
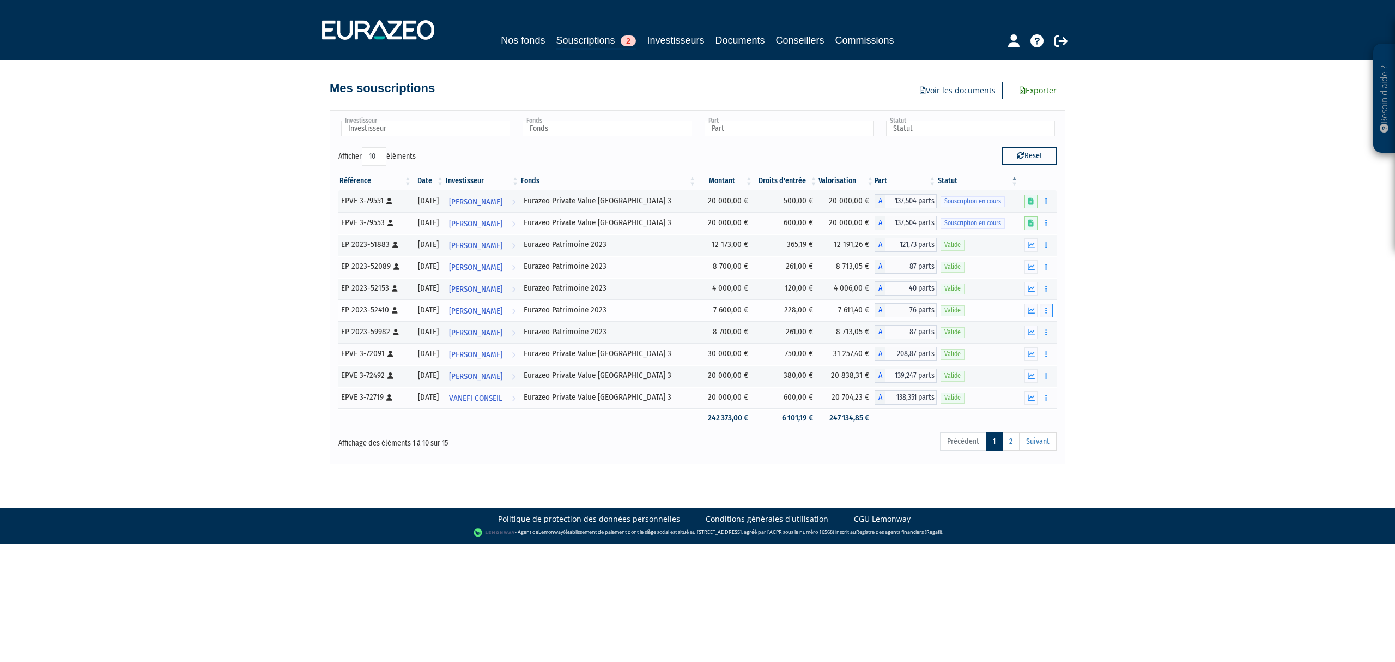
click at [1042, 310] on button "button" at bounding box center [1046, 311] width 13 height 14
click at [1043, 317] on button "button" at bounding box center [1046, 311] width 13 height 14
click at [665, 38] on link "Investisseurs" at bounding box center [675, 40] width 57 height 15
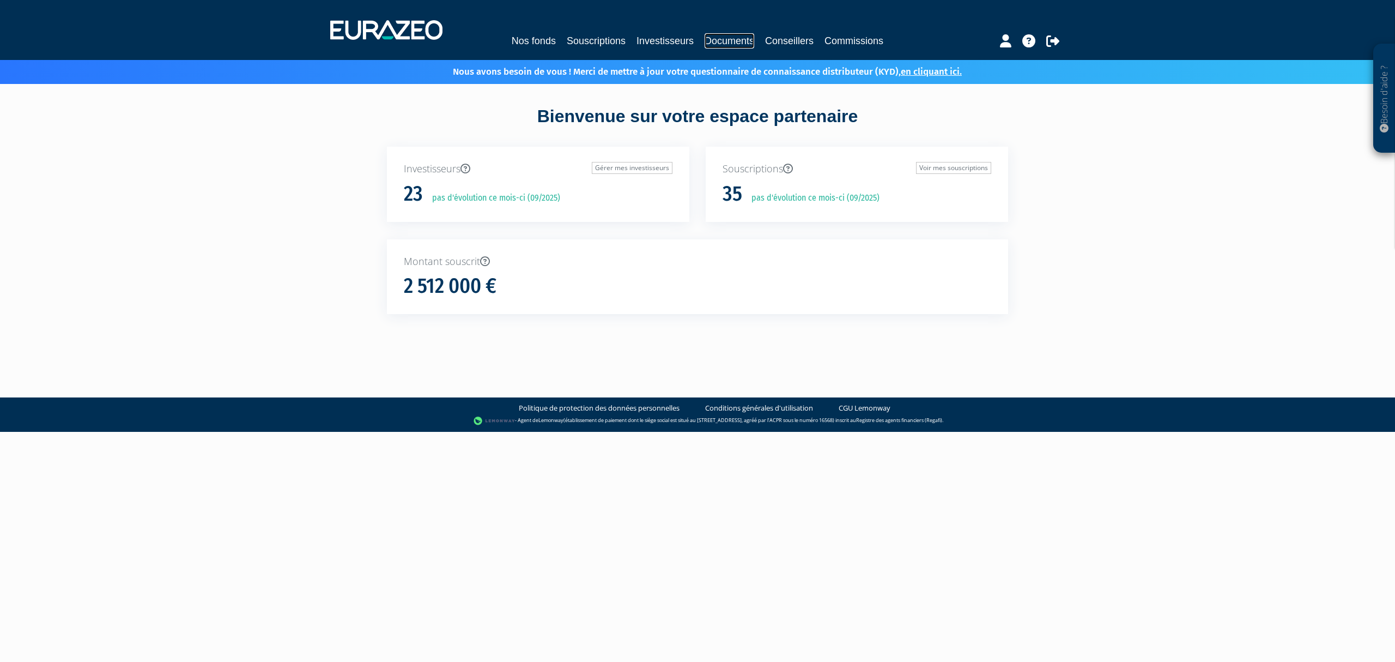
click at [715, 42] on link "Documents" at bounding box center [730, 40] width 50 height 15
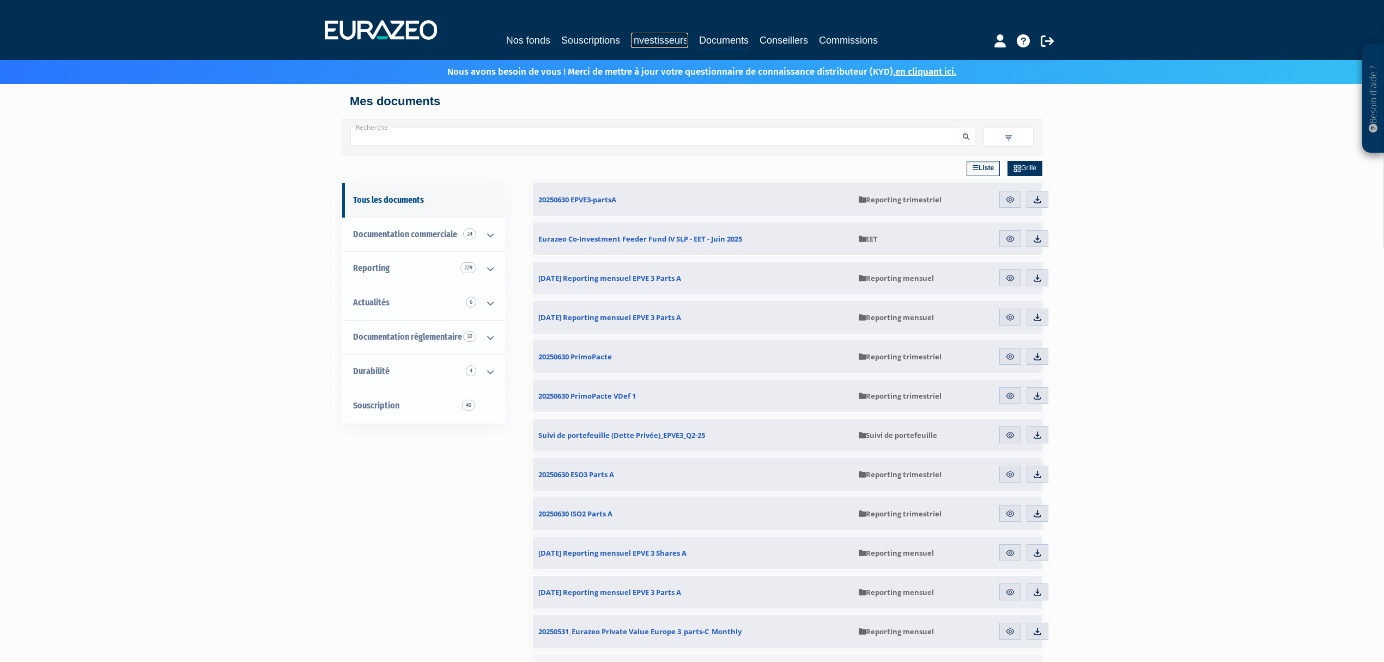
click at [669, 38] on link "Investisseurs" at bounding box center [659, 40] width 57 height 15
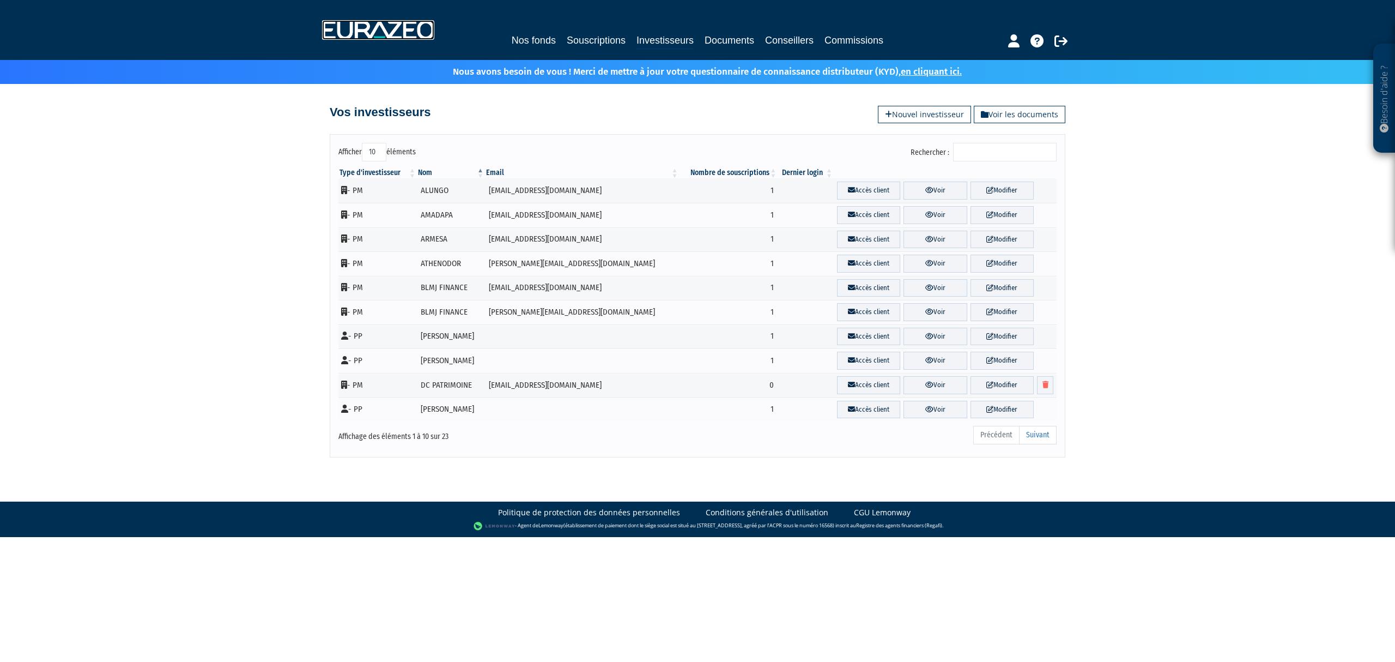
click at [371, 29] on img at bounding box center [378, 30] width 112 height 20
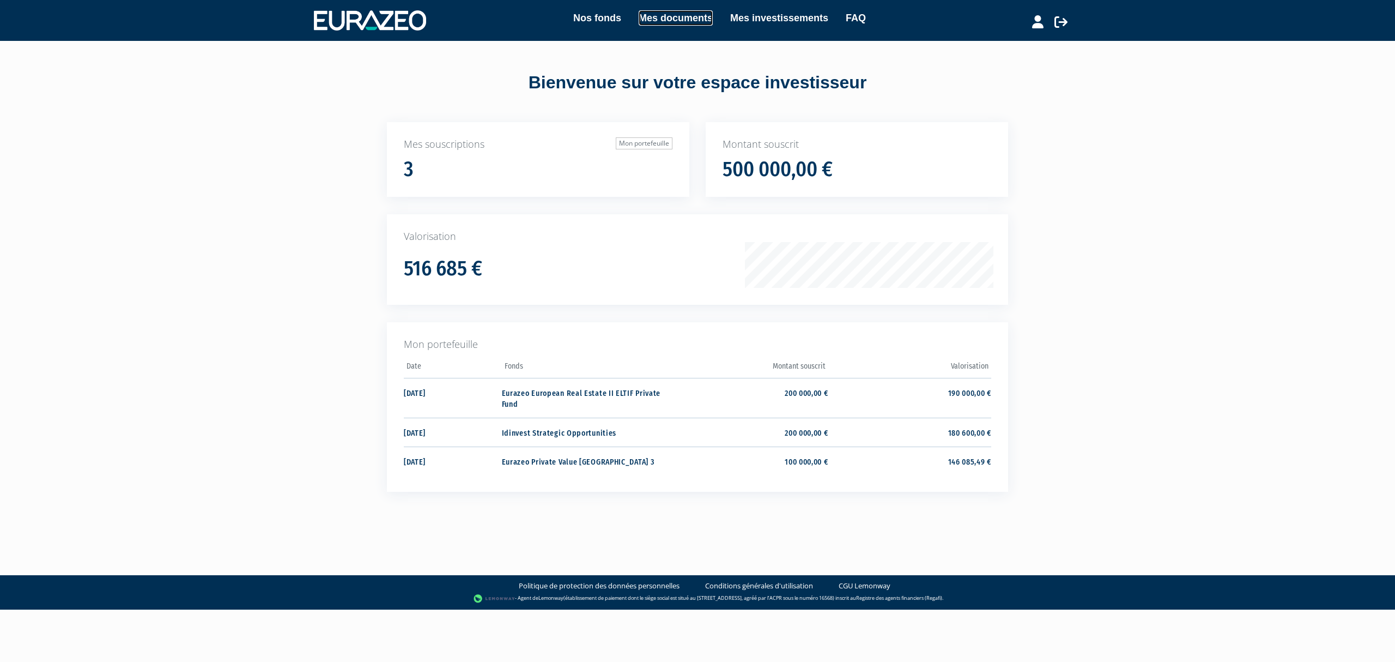
click at [672, 13] on link "Mes documents" at bounding box center [676, 17] width 74 height 15
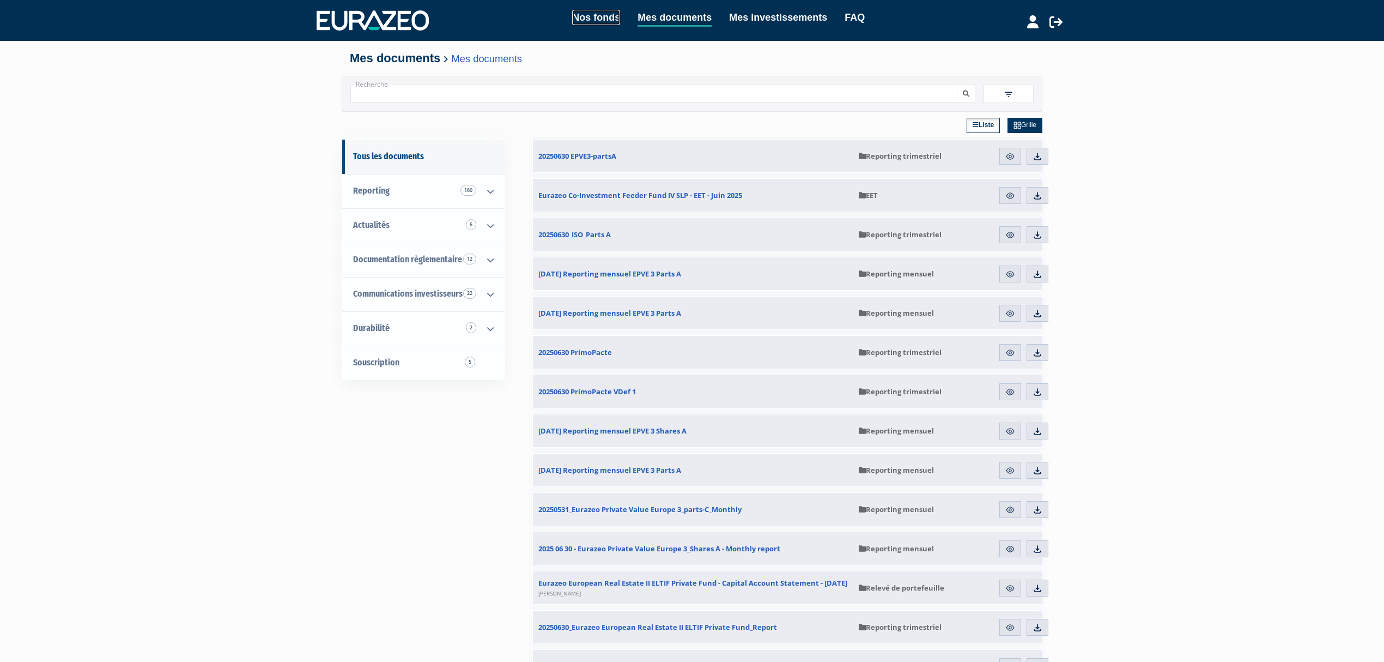
click at [593, 25] on link "Nos fonds" at bounding box center [596, 17] width 48 height 15
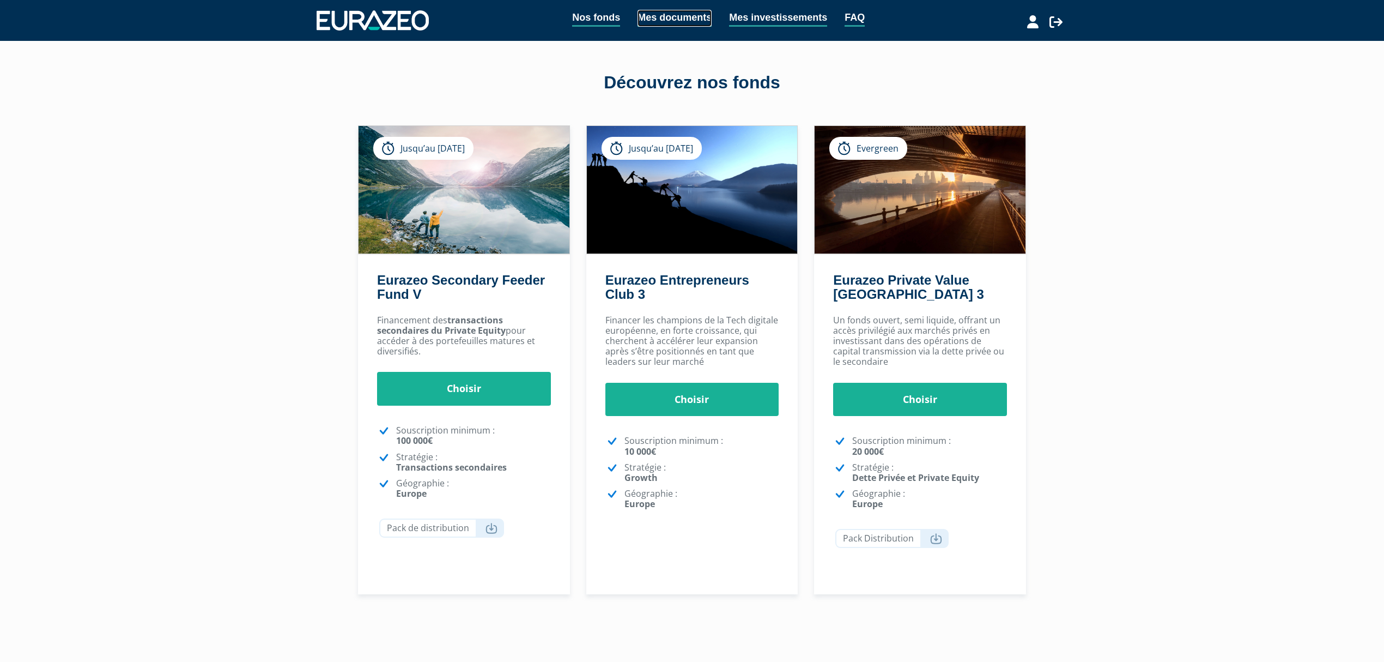
click at [658, 25] on link "Mes documents" at bounding box center [675, 18] width 74 height 17
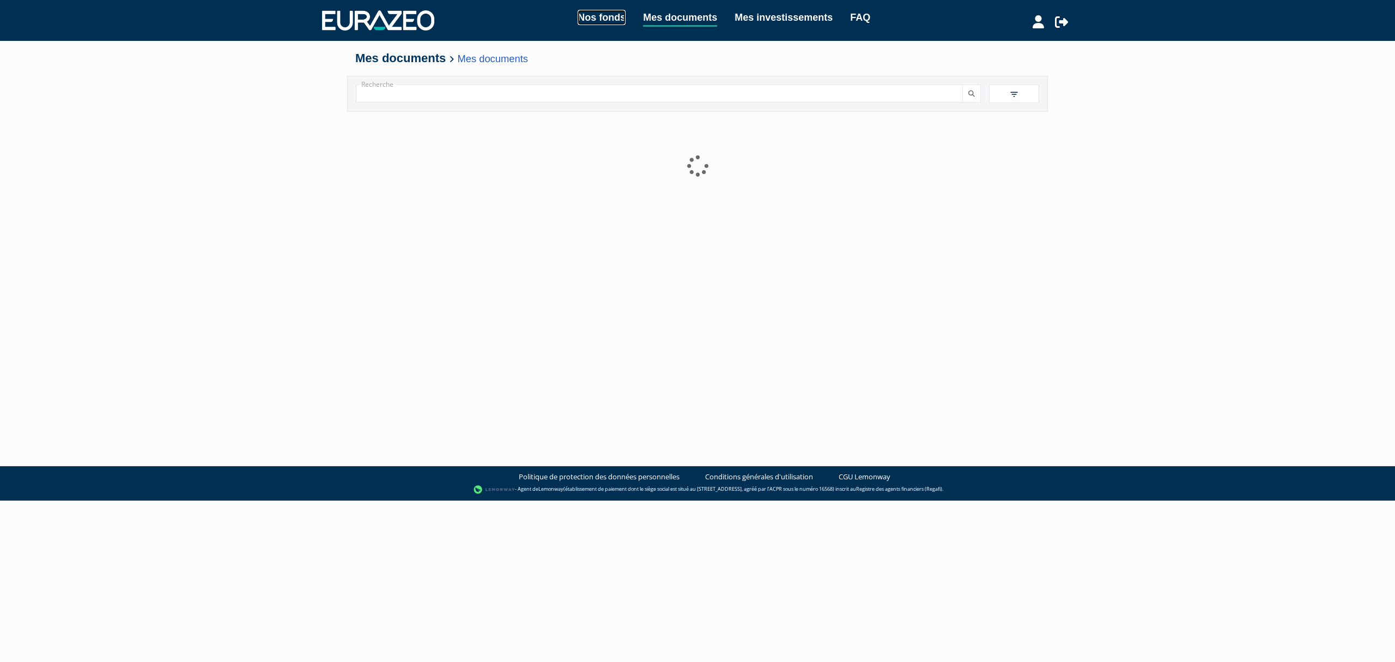
click at [585, 21] on link "Nos fonds" at bounding box center [602, 17] width 48 height 15
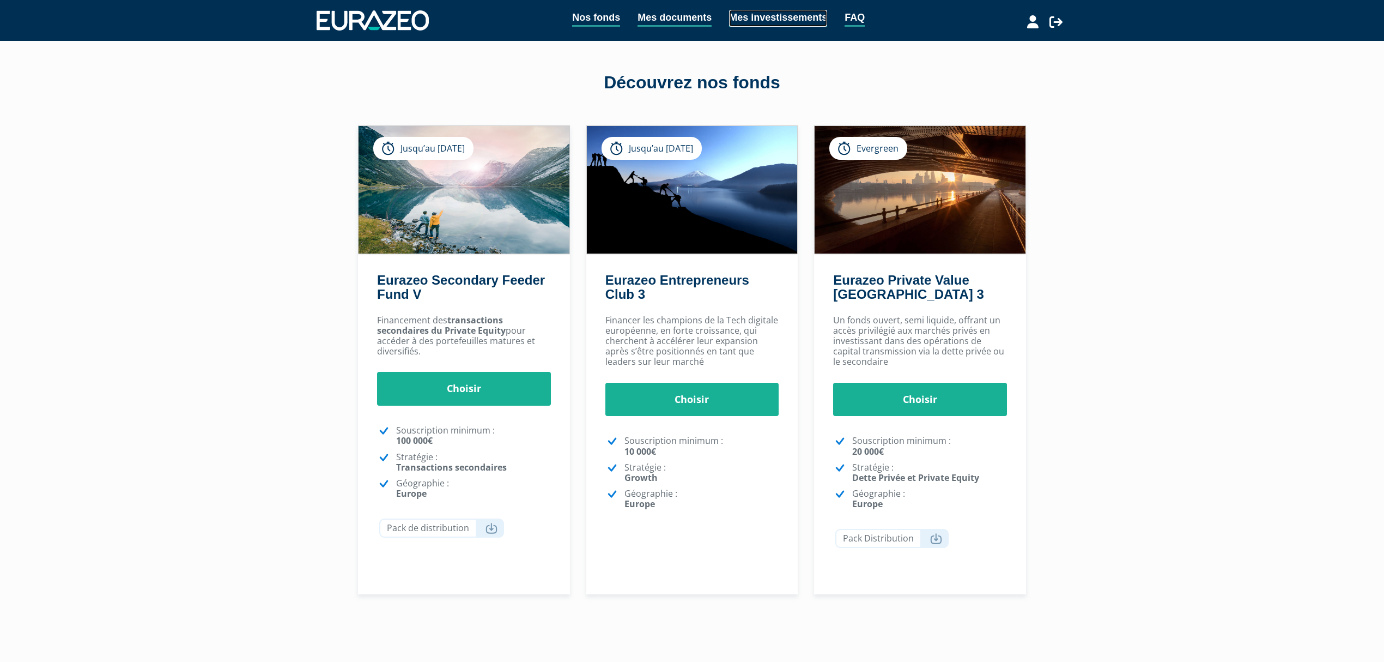
click at [779, 20] on link "Mes investissements" at bounding box center [778, 18] width 98 height 17
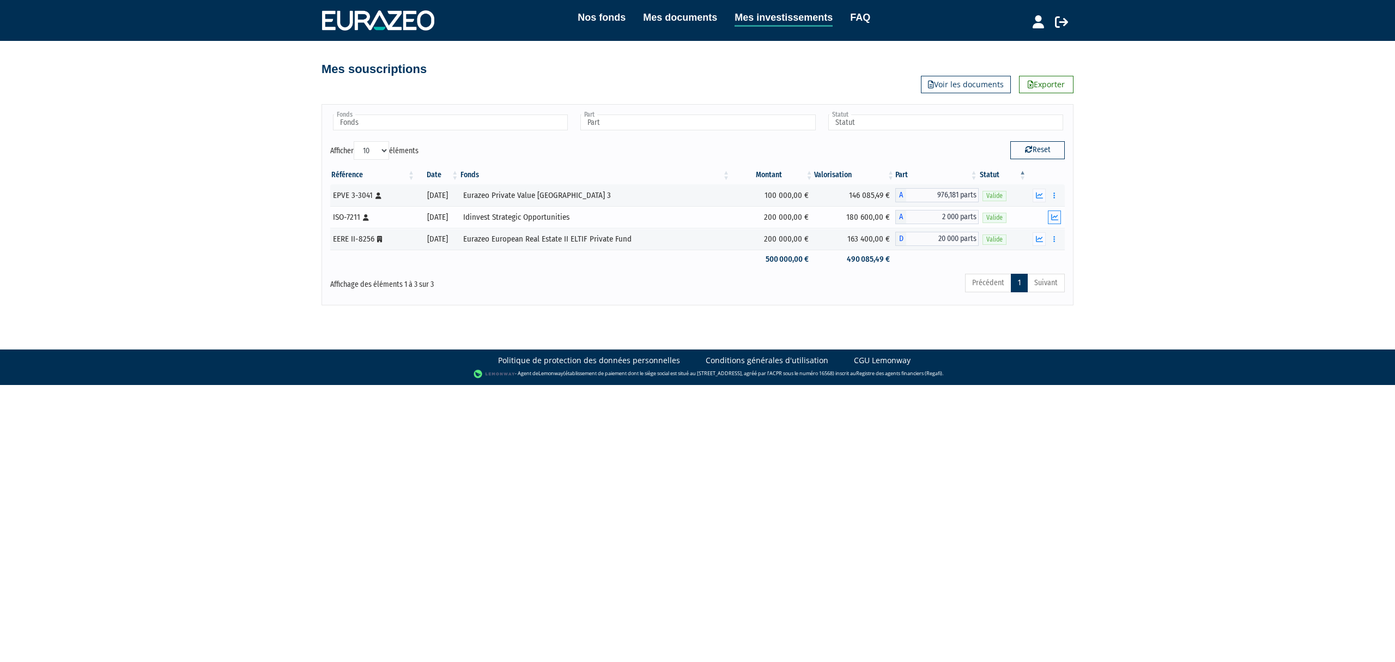
click at [1055, 221] on icon "button" at bounding box center [1054, 217] width 7 height 7
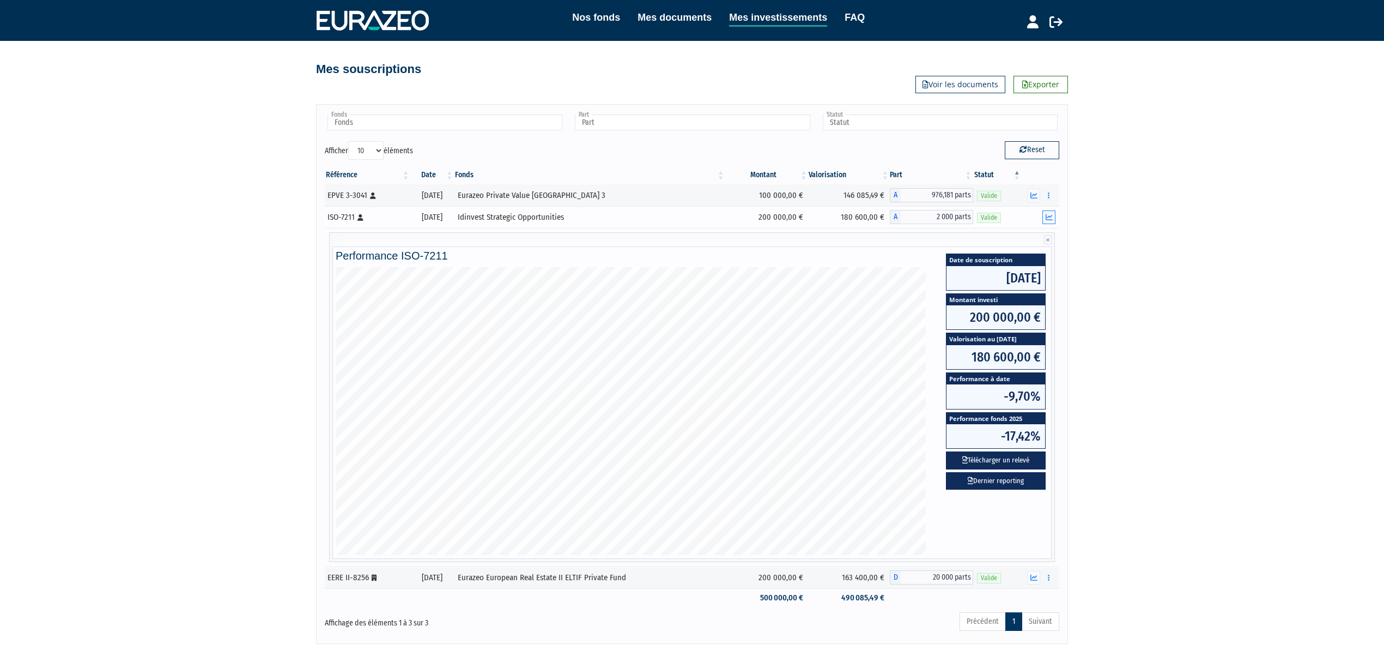
click at [1047, 220] on icon "button" at bounding box center [1049, 217] width 7 height 7
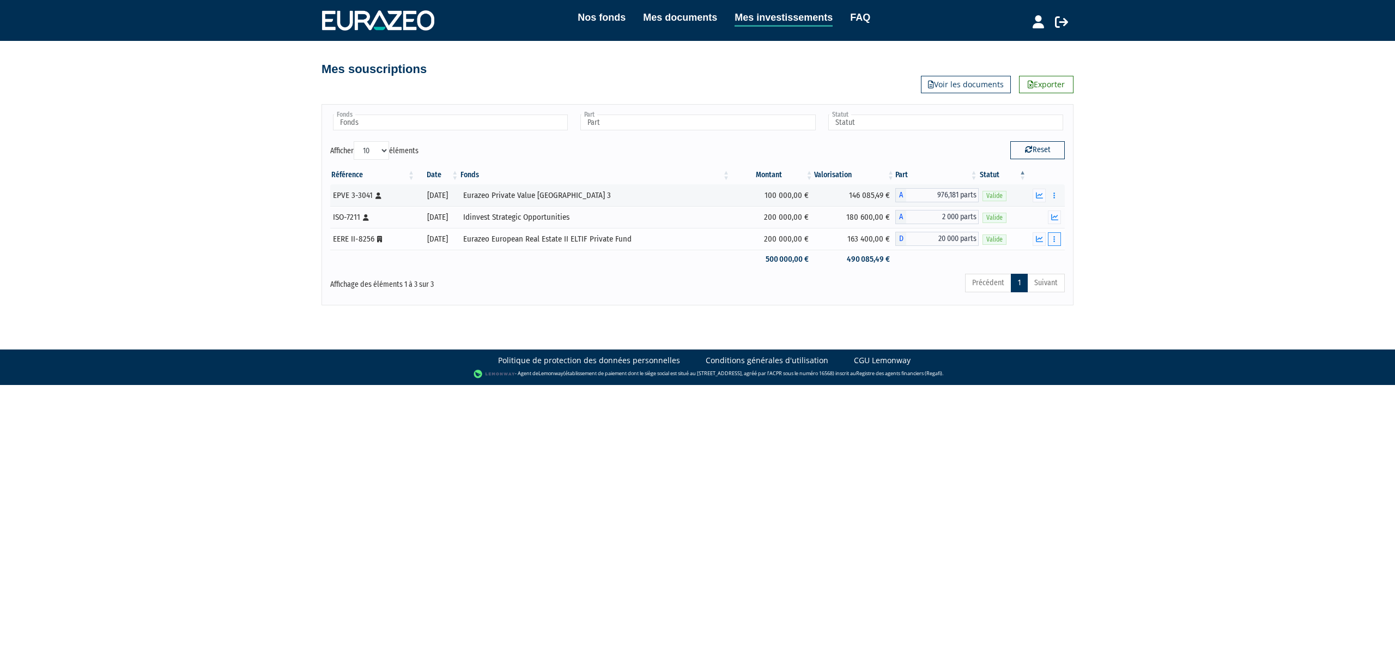
click at [1055, 242] on icon "button" at bounding box center [1054, 238] width 2 height 7
click at [1038, 240] on icon "button" at bounding box center [1039, 238] width 7 height 7
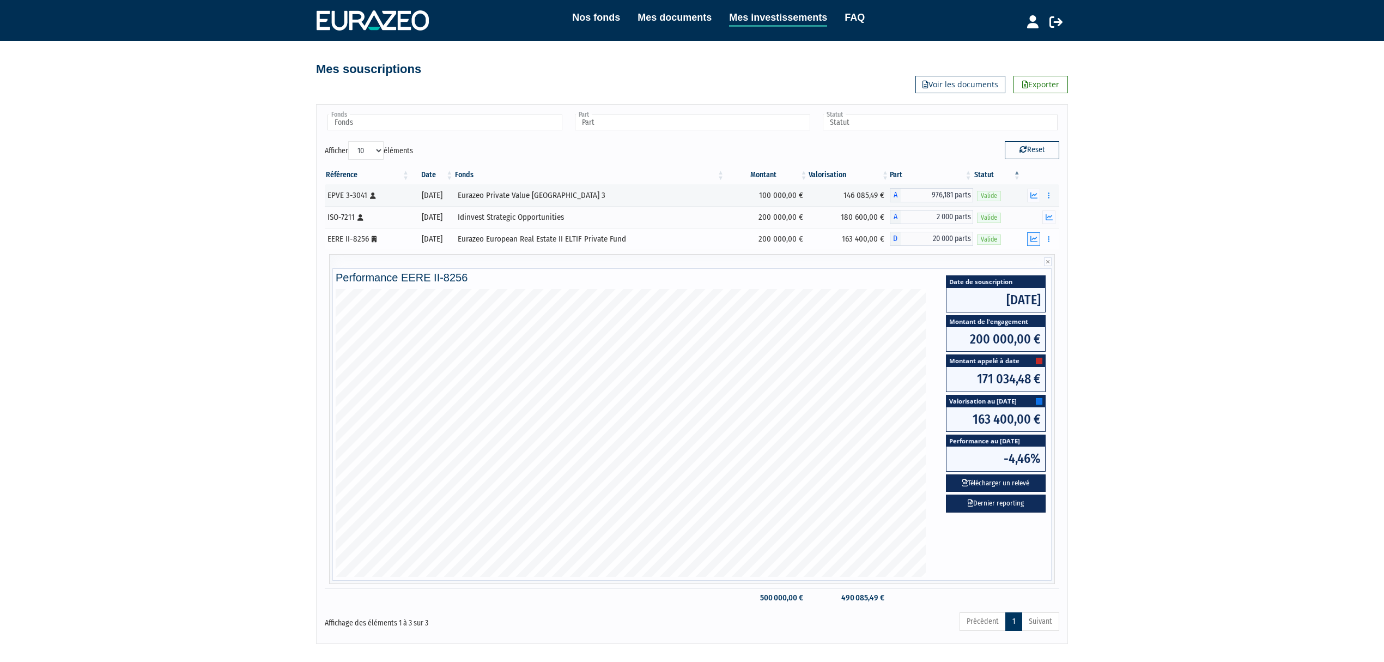
click at [1038, 239] on button "button" at bounding box center [1033, 239] width 13 height 14
